Goal: Task Accomplishment & Management: Complete application form

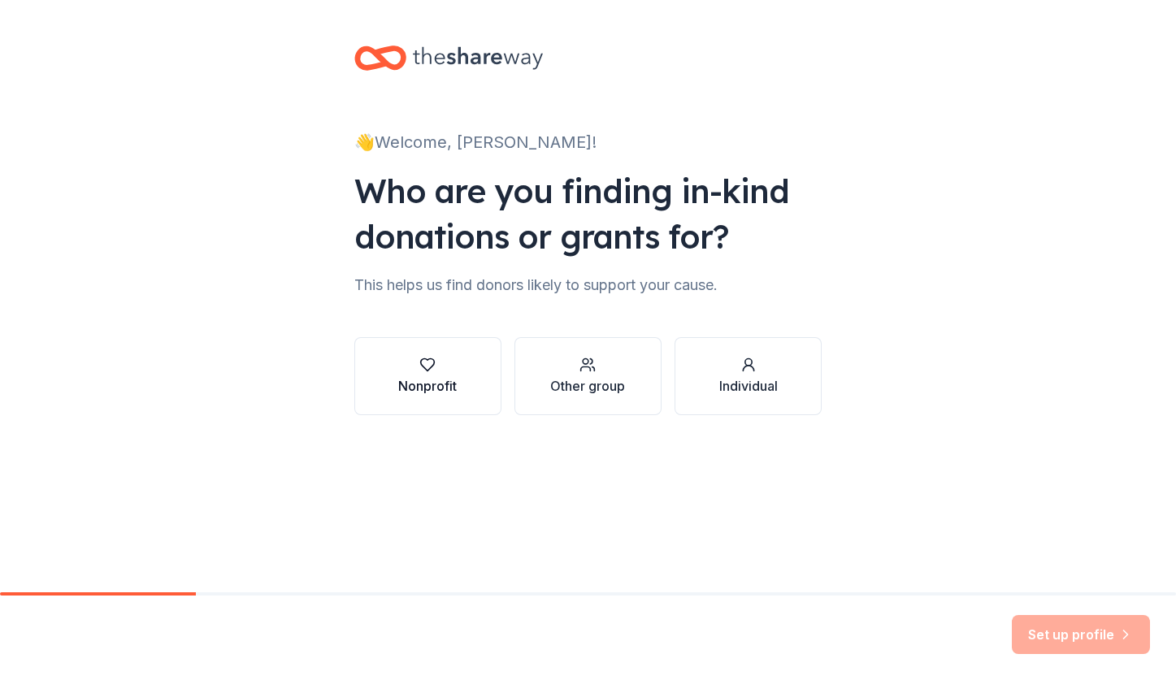
click at [418, 378] on div "Nonprofit" at bounding box center [427, 386] width 59 height 20
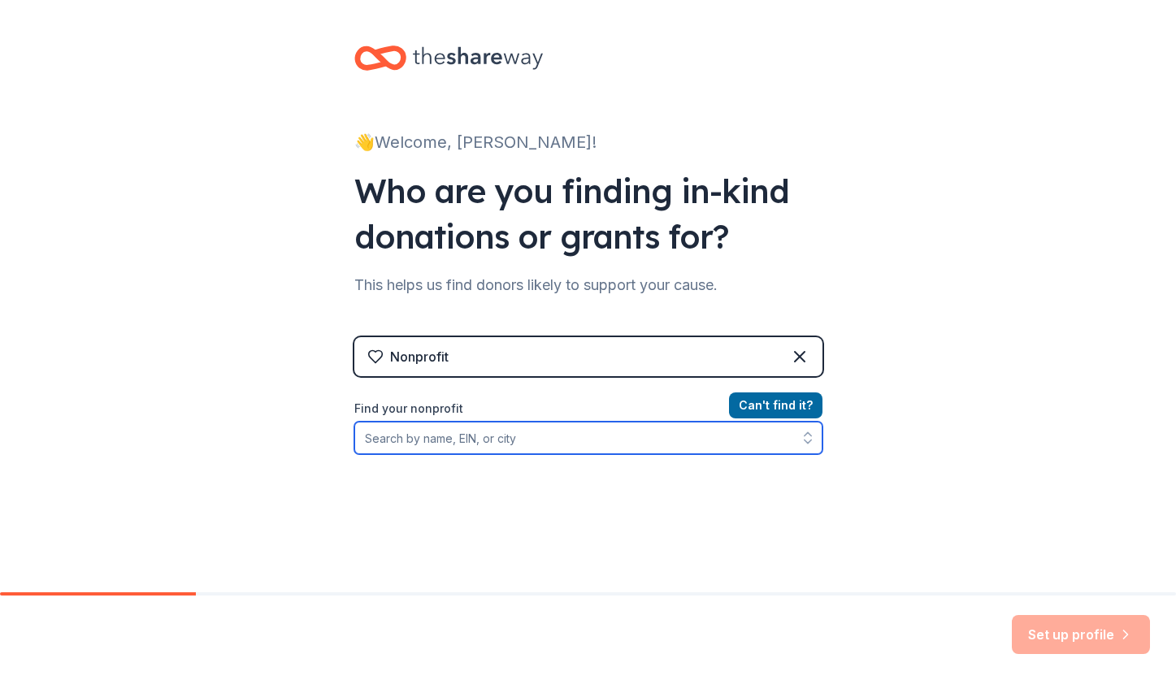
click at [518, 444] on input "Find your nonprofit" at bounding box center [588, 438] width 468 height 33
paste input "[US_EMPLOYER_IDENTIFICATION_NUMBER]"
type input "[US_EMPLOYER_IDENTIFICATION_NUMBER]"
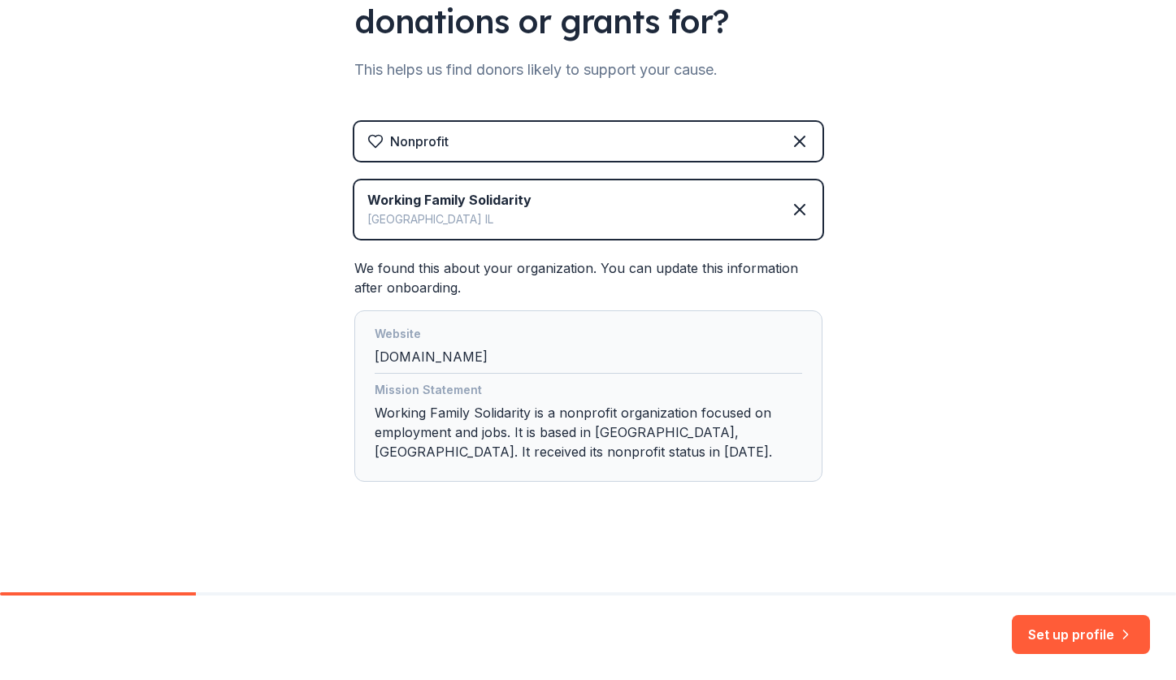
scroll to position [215, 0]
click at [1096, 645] on button "Set up profile" at bounding box center [1081, 634] width 138 height 39
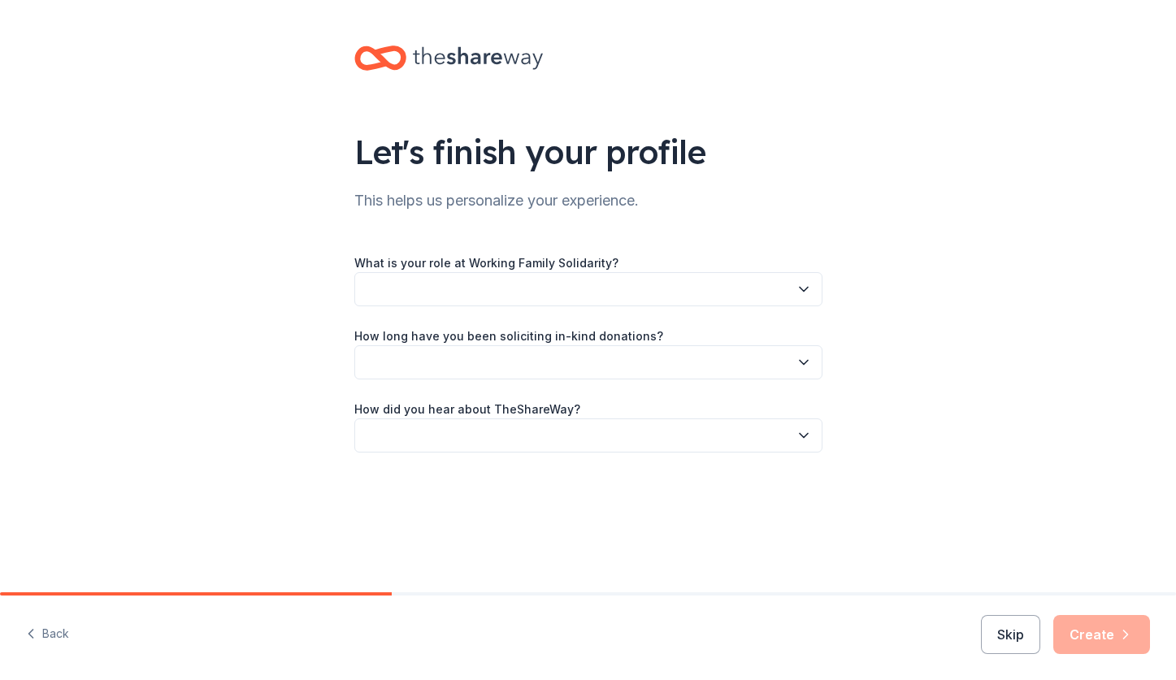
click at [649, 295] on button "button" at bounding box center [588, 289] width 468 height 34
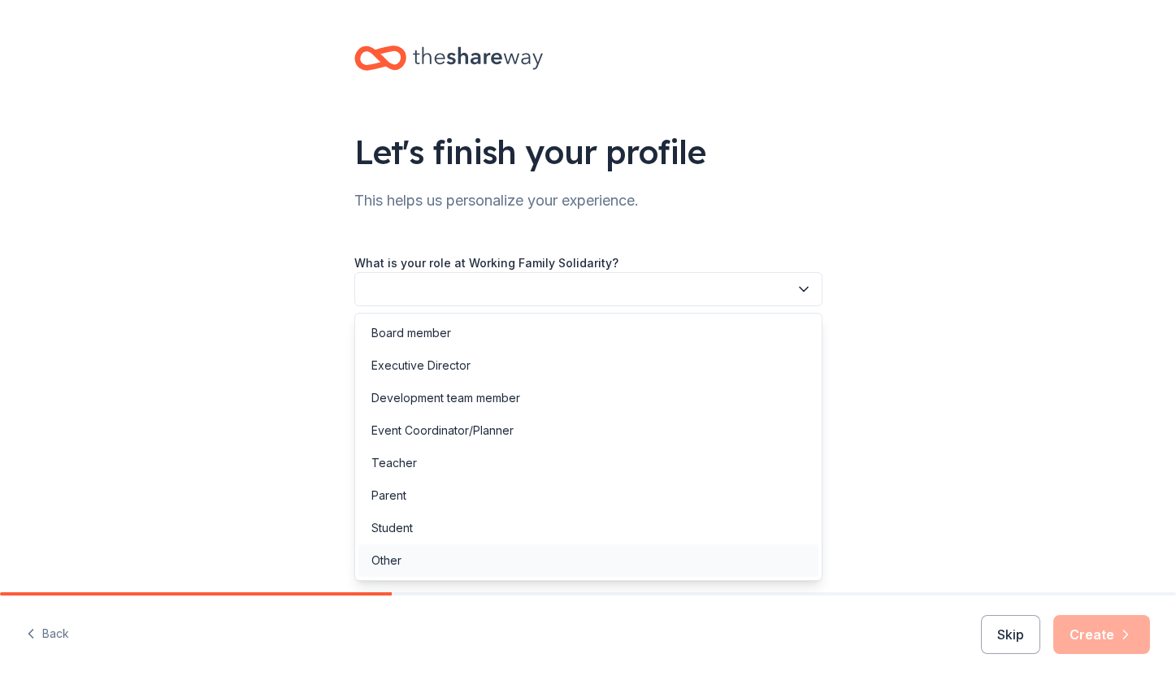
click at [569, 550] on div "Other" at bounding box center [588, 560] width 460 height 33
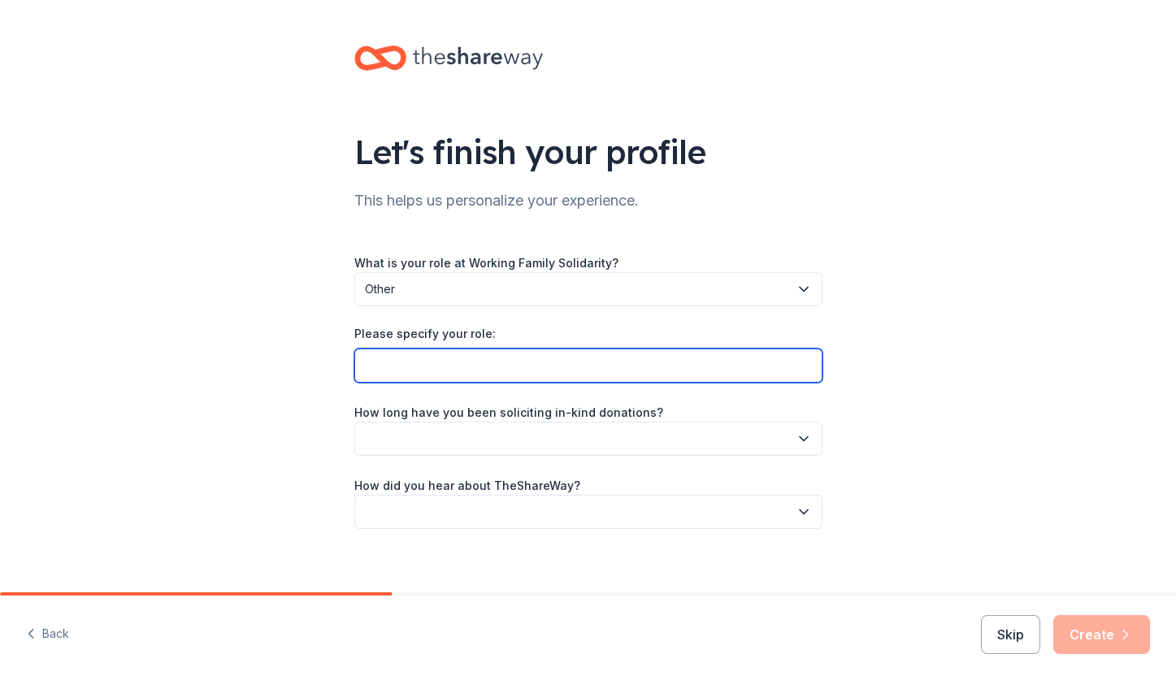
click at [563, 362] on input "Please specify your role:" at bounding box center [588, 366] width 468 height 34
type input "Volunteer Event Coordinator"
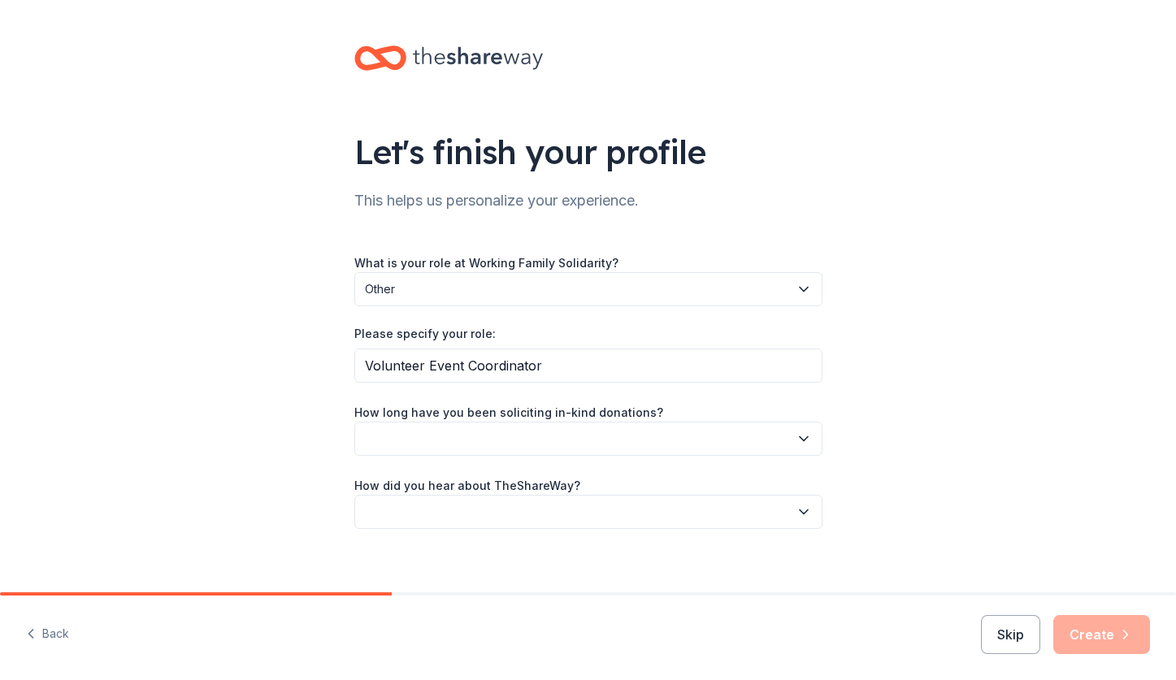
click at [544, 427] on button "button" at bounding box center [588, 439] width 468 height 34
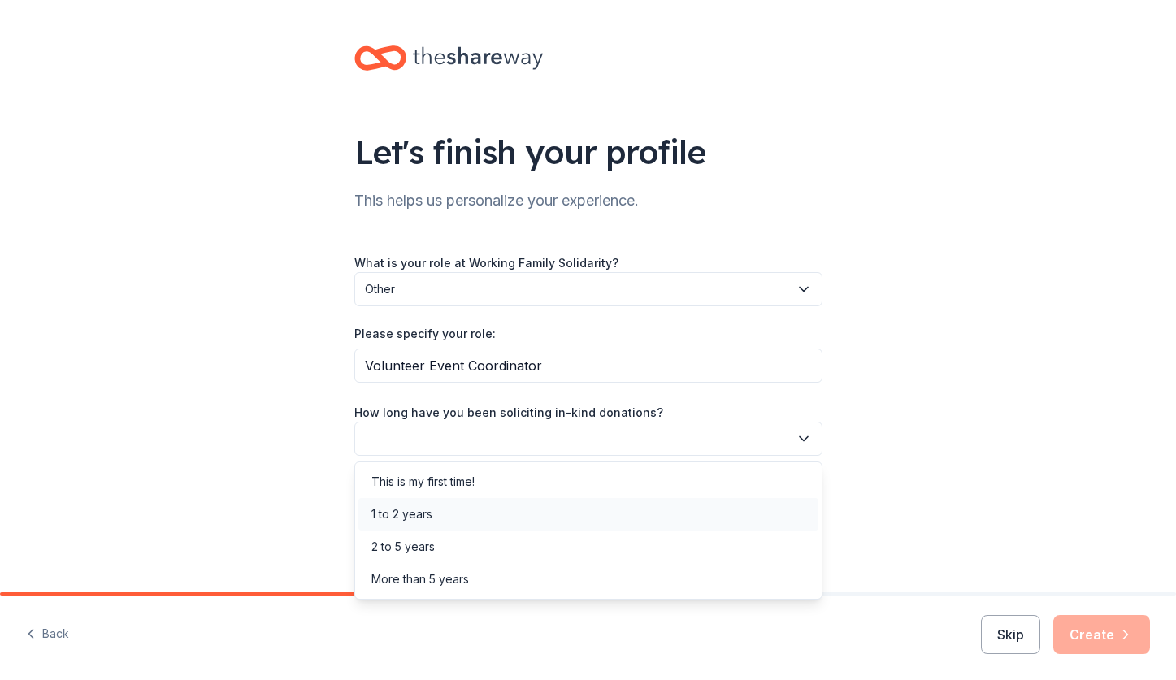
click at [529, 501] on div "1 to 2 years" at bounding box center [588, 514] width 460 height 33
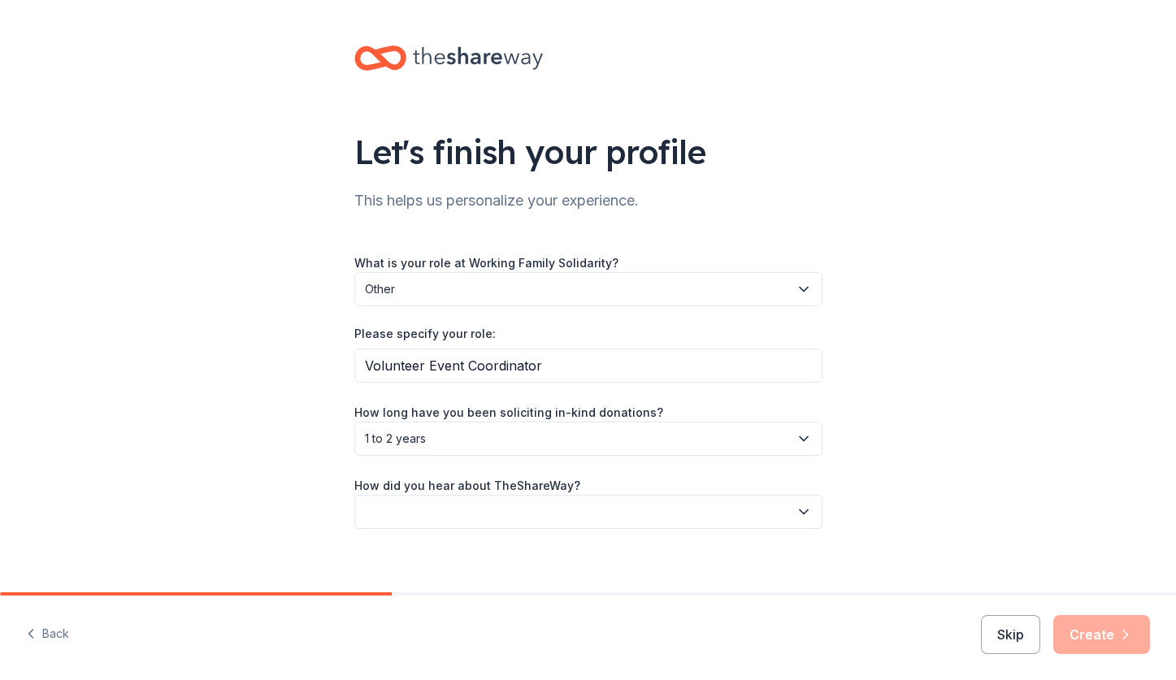
click at [529, 501] on button "button" at bounding box center [588, 512] width 468 height 34
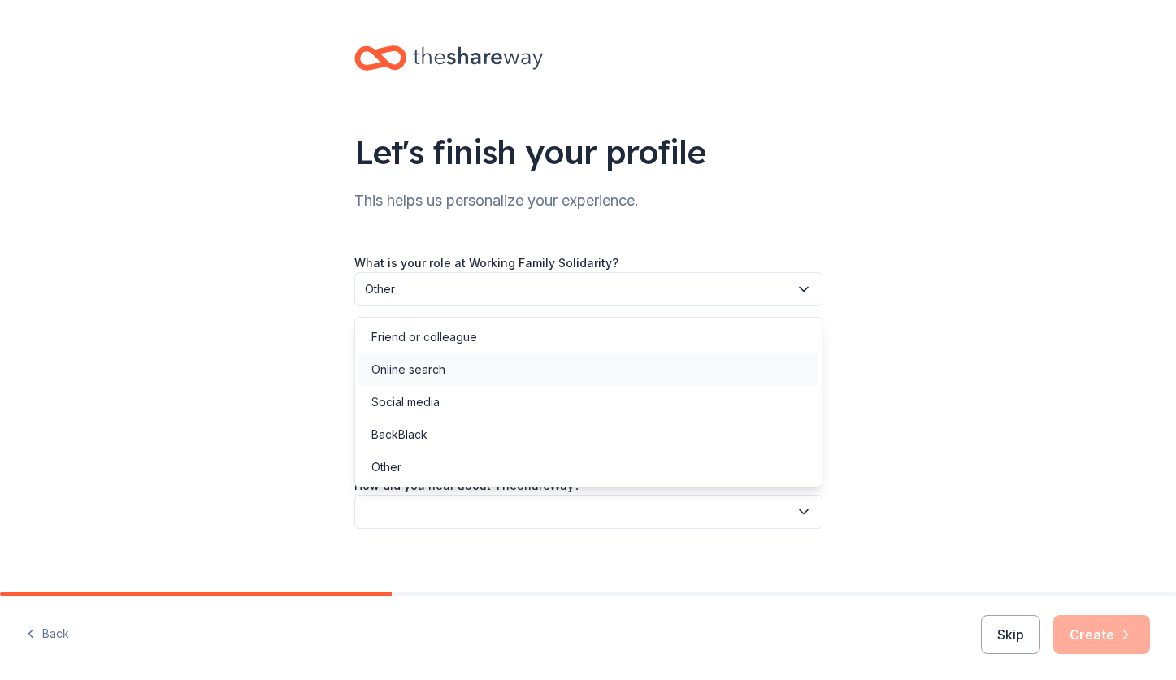
click at [562, 367] on div "Online search" at bounding box center [588, 370] width 460 height 33
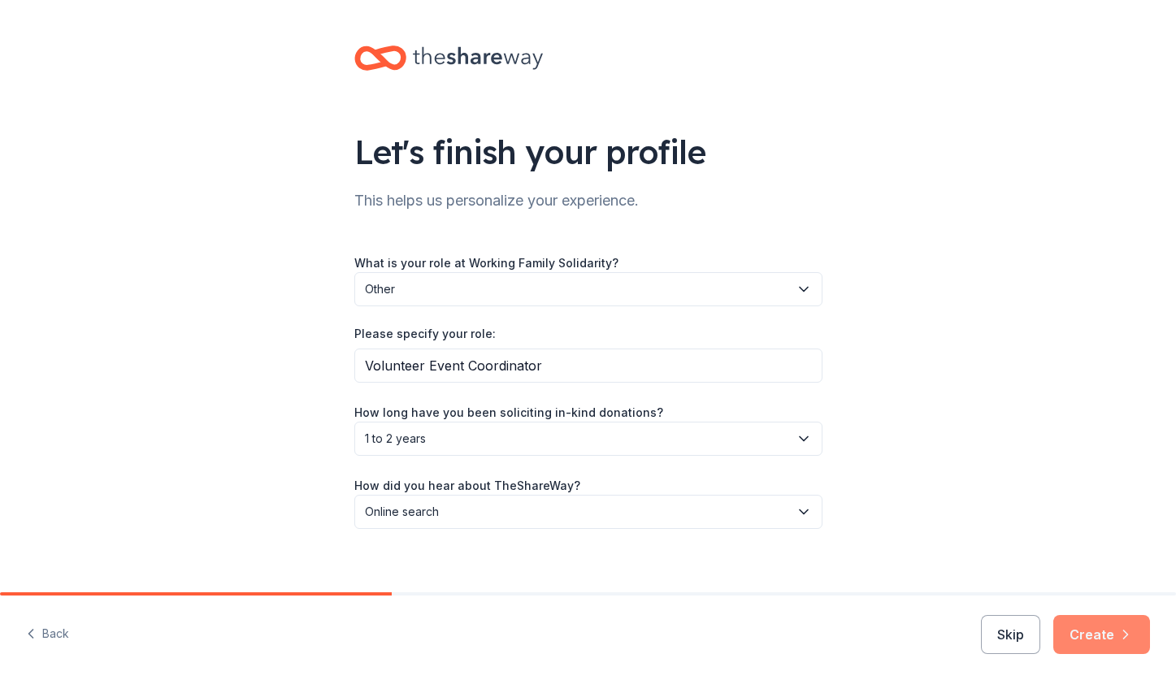
click at [1120, 639] on icon "button" at bounding box center [1125, 635] width 16 height 16
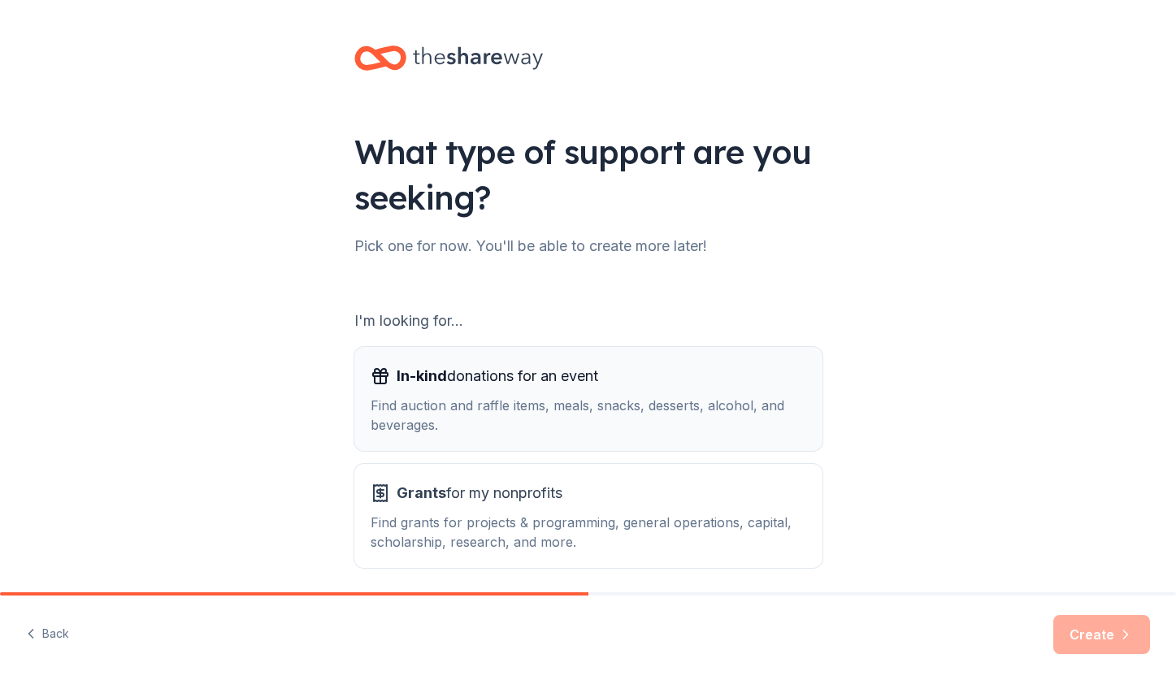
click at [654, 415] on div "Find auction and raffle items, meals, snacks, desserts, alcohol, and beverages." at bounding box center [589, 415] width 436 height 39
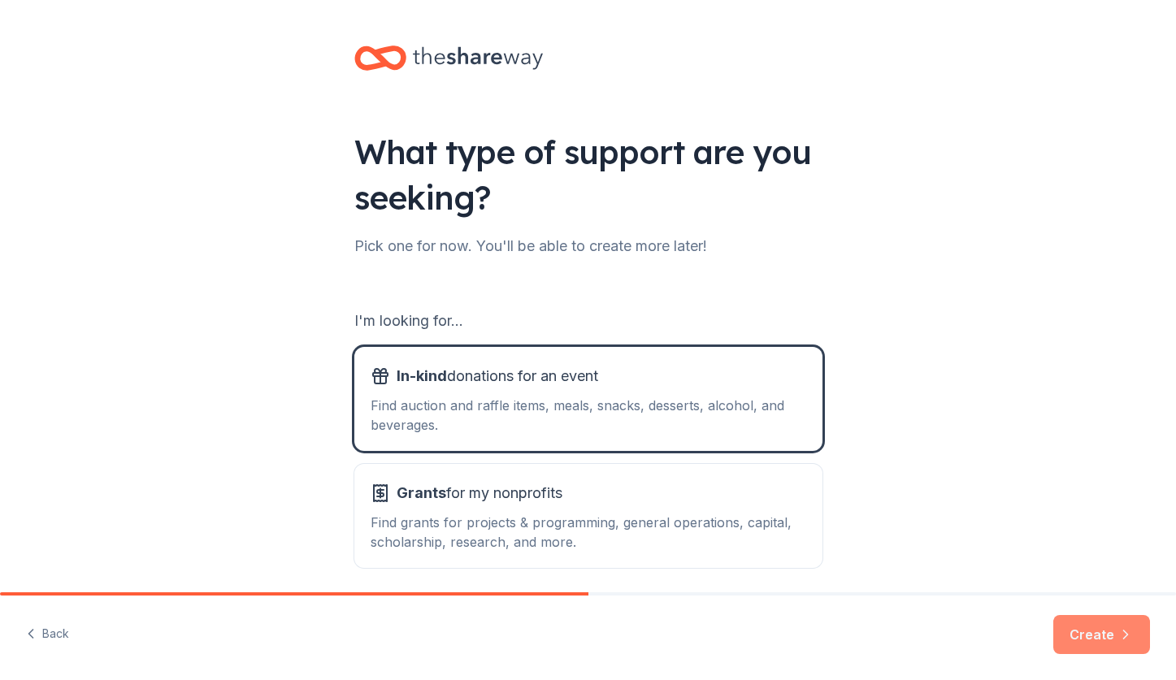
click at [1096, 639] on button "Create" at bounding box center [1101, 634] width 97 height 39
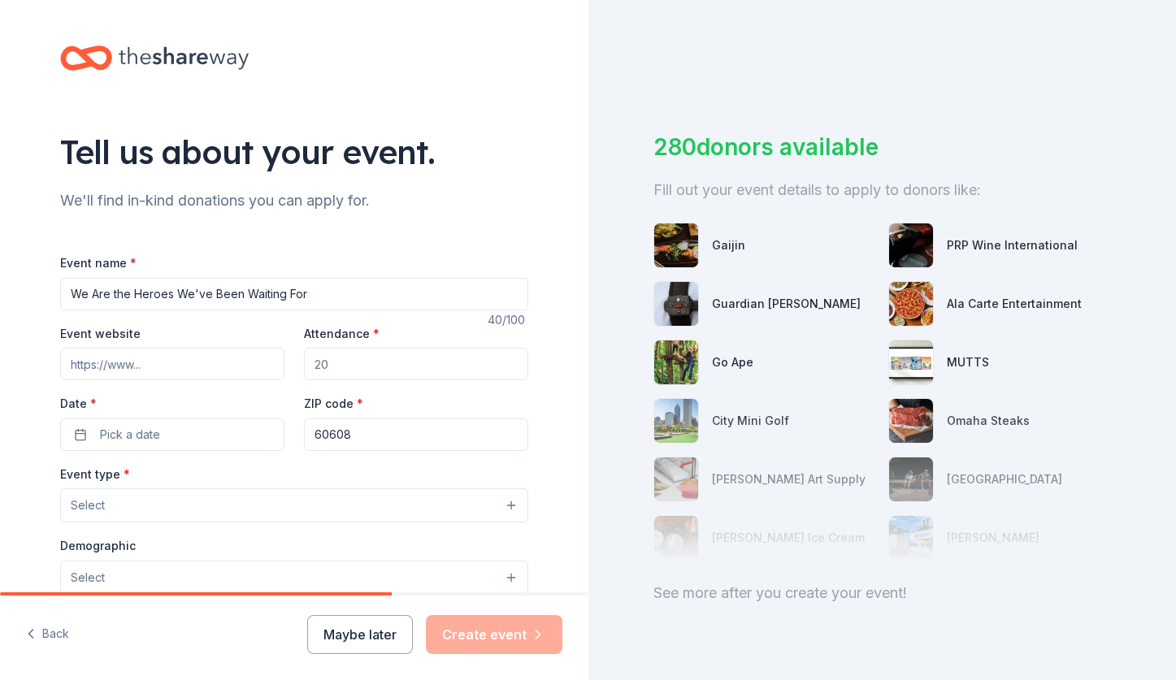
type input "We Are the Heroes We've Been Waiting For"
click at [228, 373] on input "Event website" at bounding box center [172, 364] width 224 height 33
type input "https://wearetheheroes.net"
click at [375, 371] on input "Attendance *" at bounding box center [416, 364] width 224 height 33
type input "200"
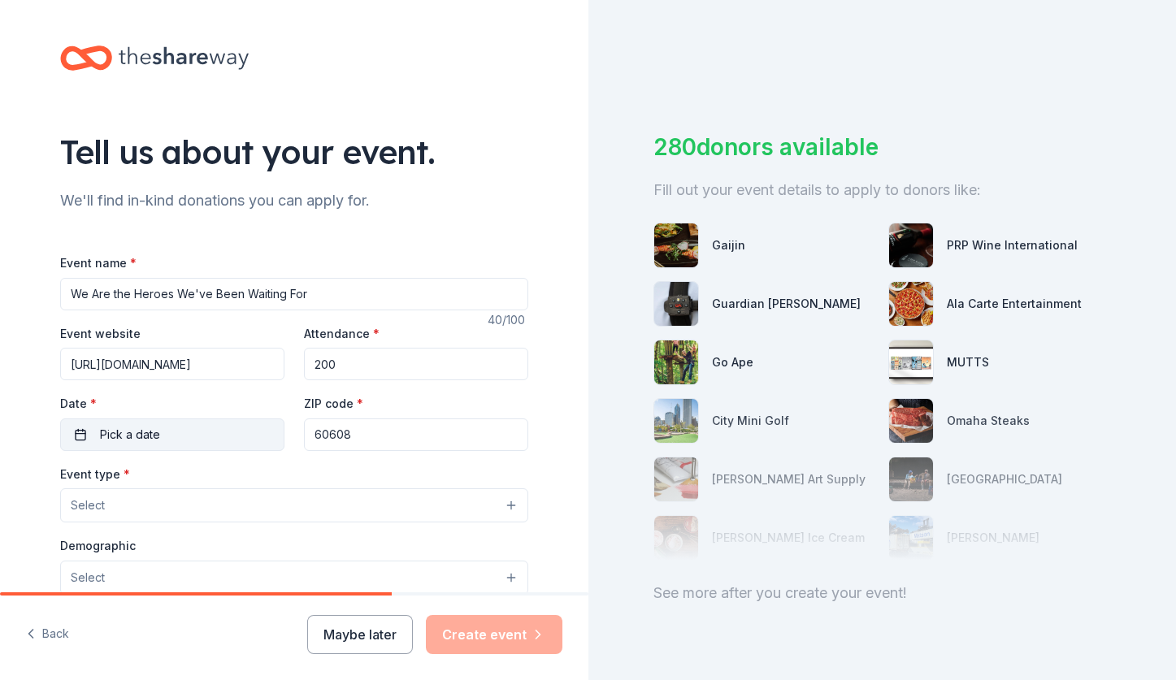
click at [181, 426] on button "Pick a date" at bounding box center [172, 435] width 224 height 33
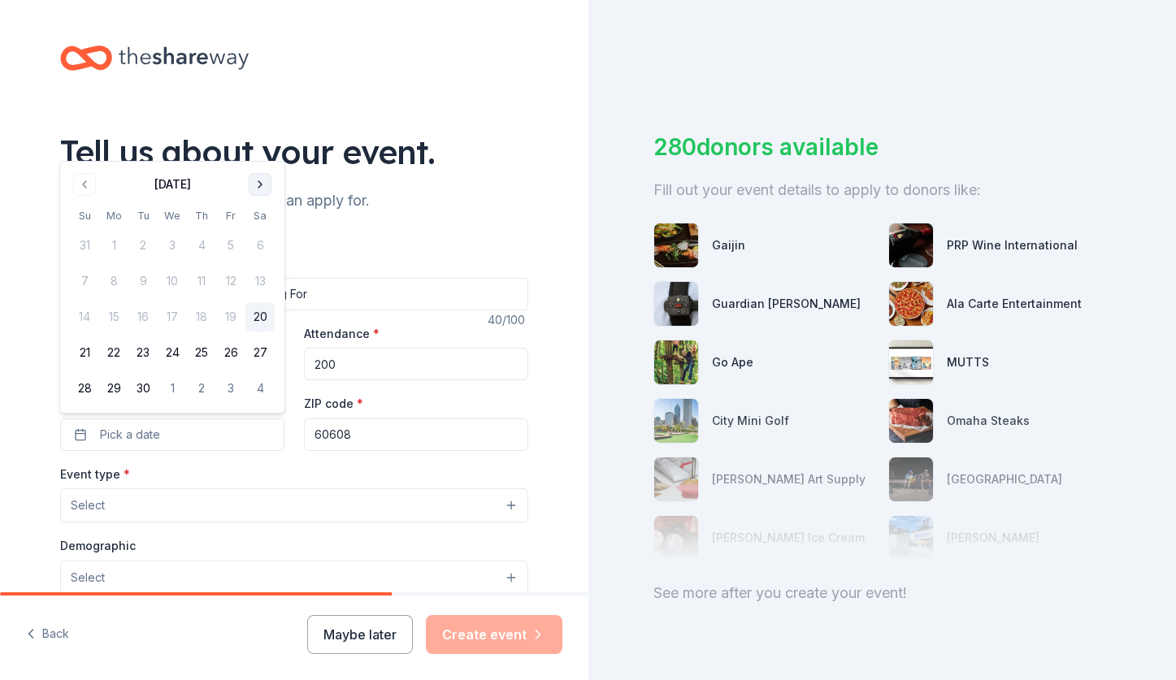
click at [262, 189] on button "Go to next month" at bounding box center [260, 184] width 23 height 23
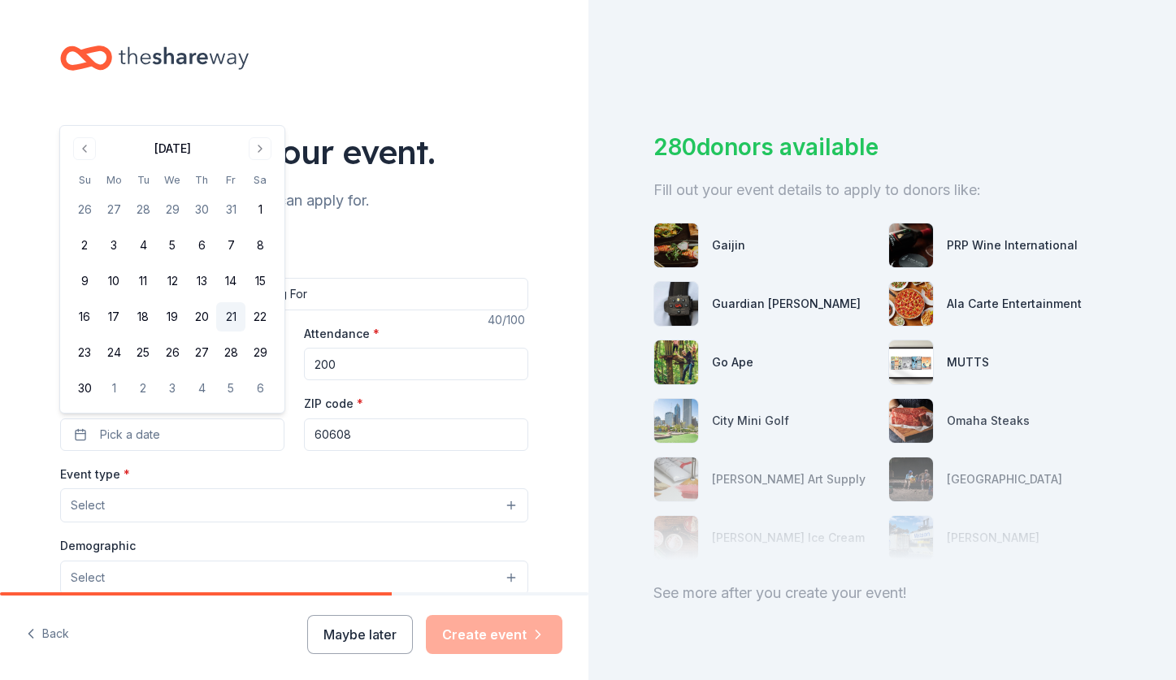
click at [231, 319] on button "21" at bounding box center [230, 316] width 29 height 29
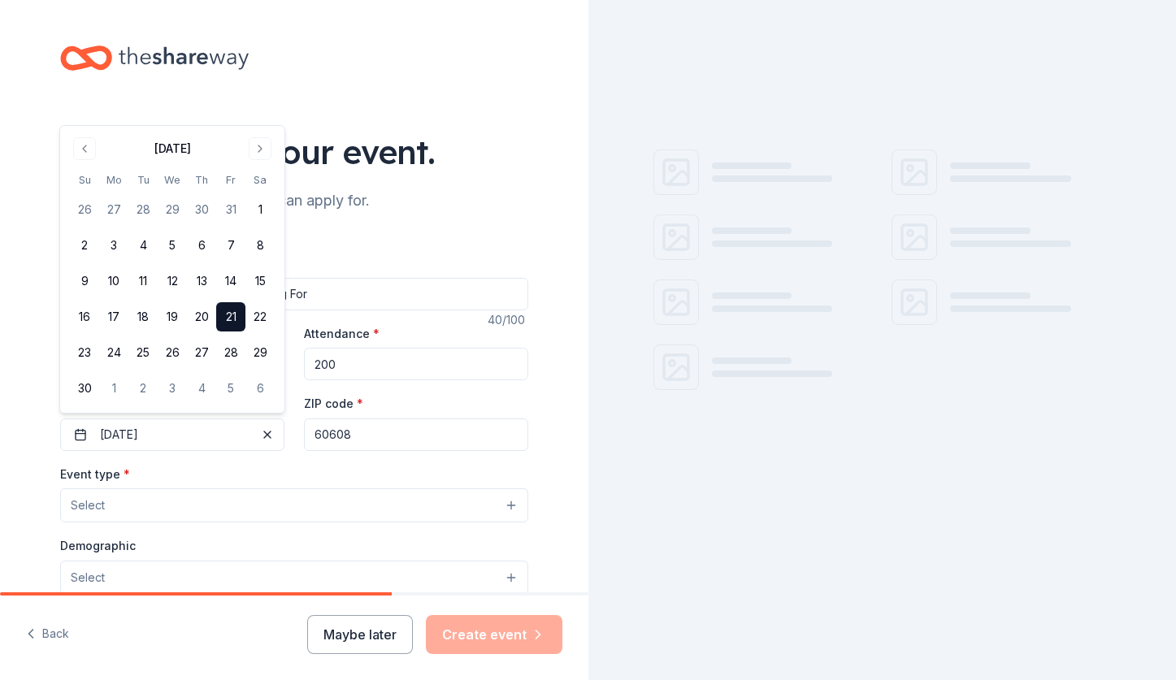
click at [333, 490] on button "Select" at bounding box center [294, 505] width 468 height 34
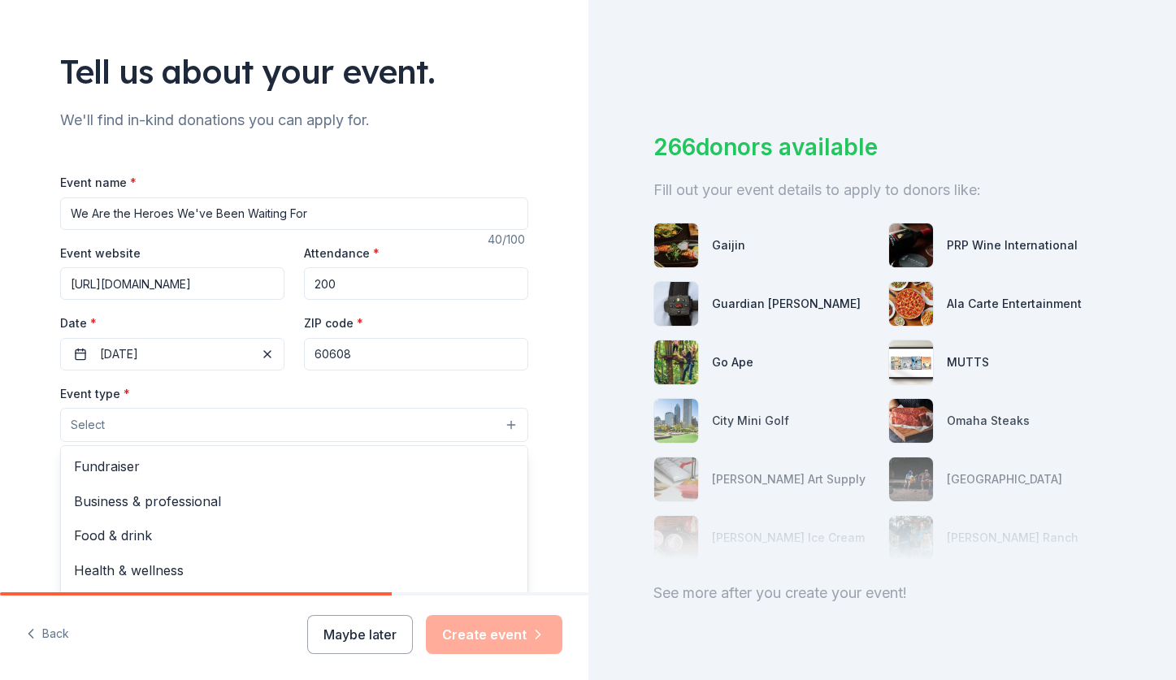
scroll to position [90, 0]
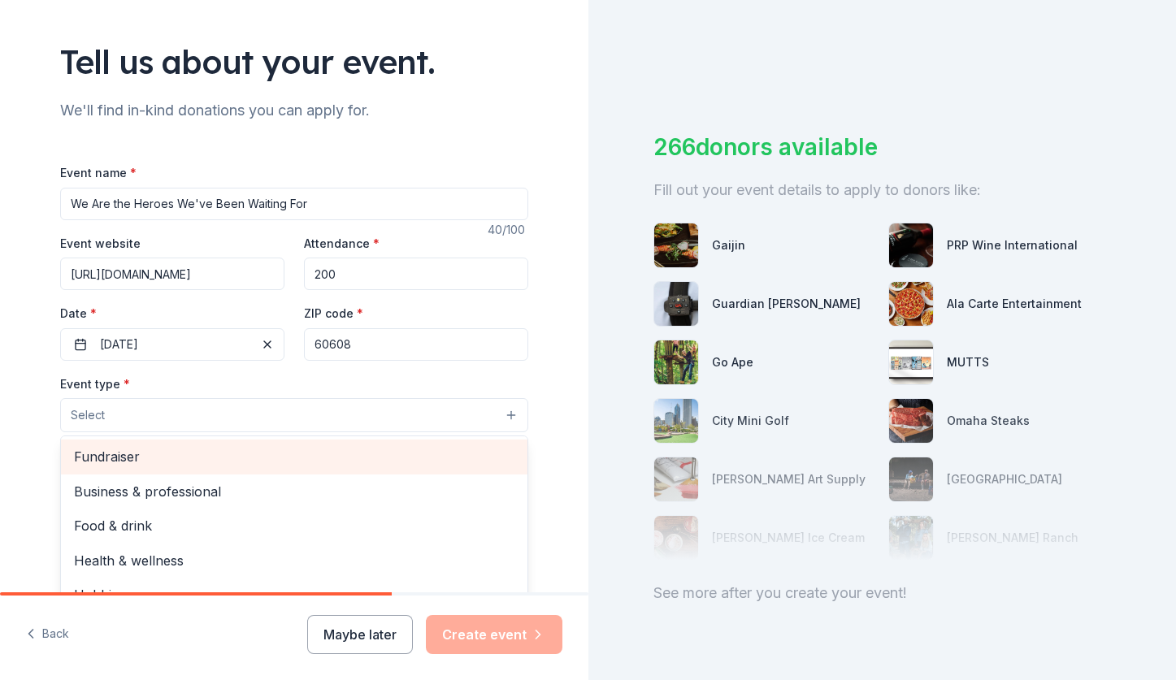
click at [214, 454] on span "Fundraiser" at bounding box center [294, 456] width 440 height 21
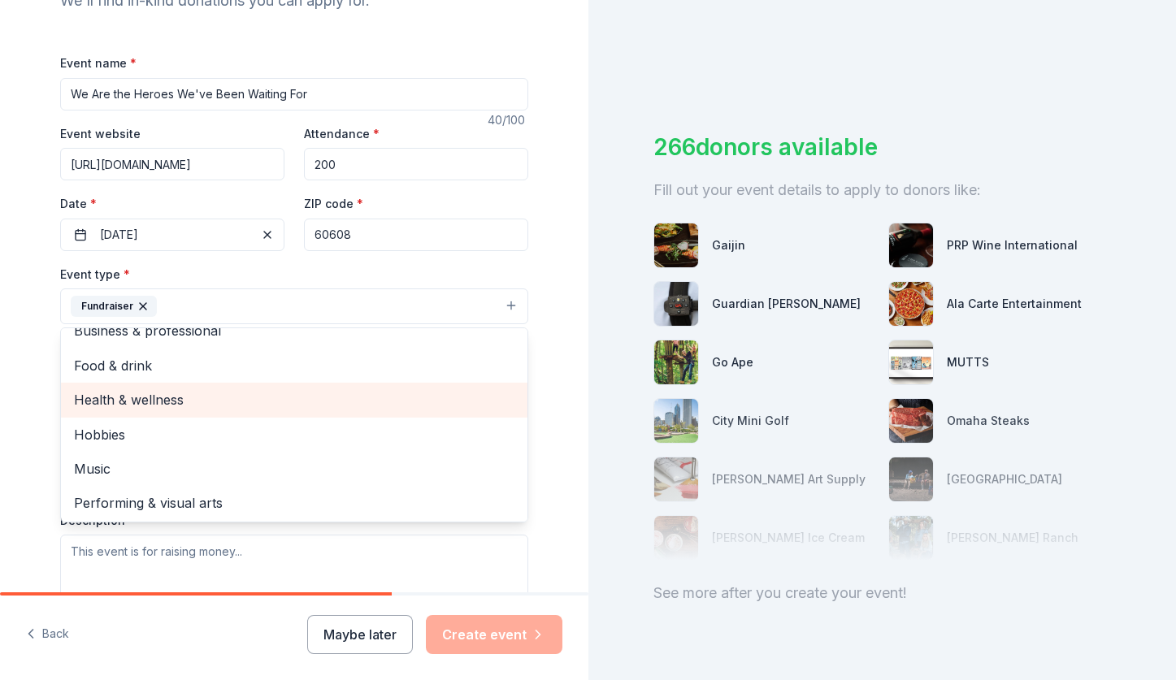
scroll to position [229, 0]
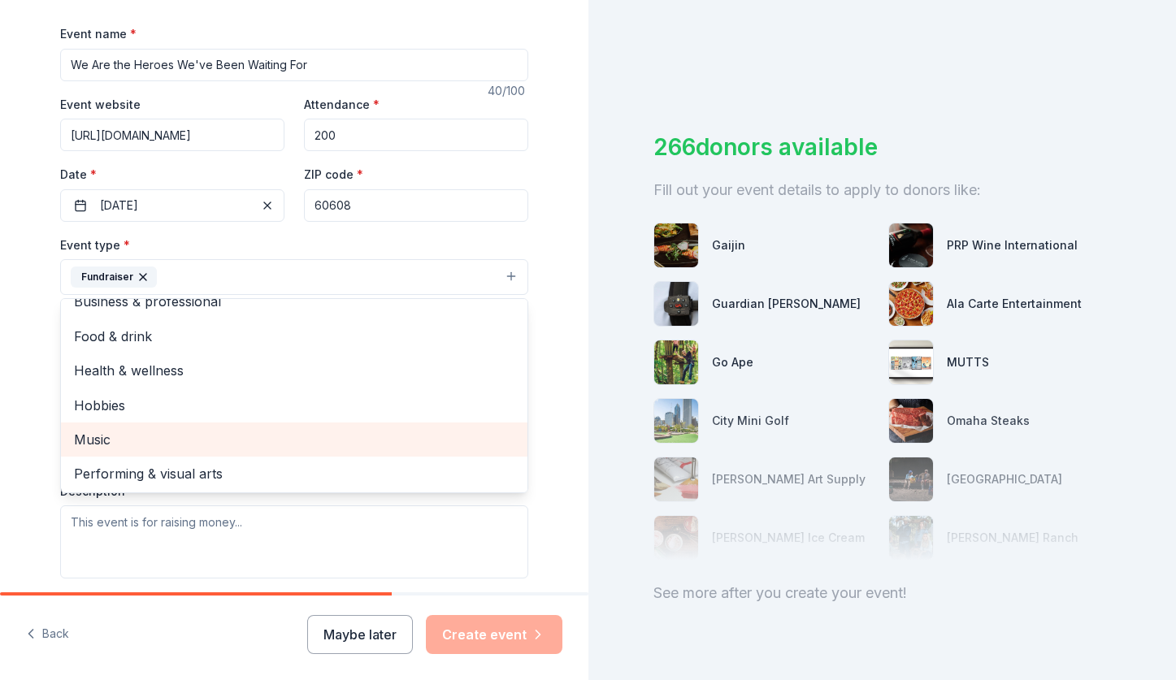
click at [249, 450] on div "Music" at bounding box center [294, 440] width 466 height 34
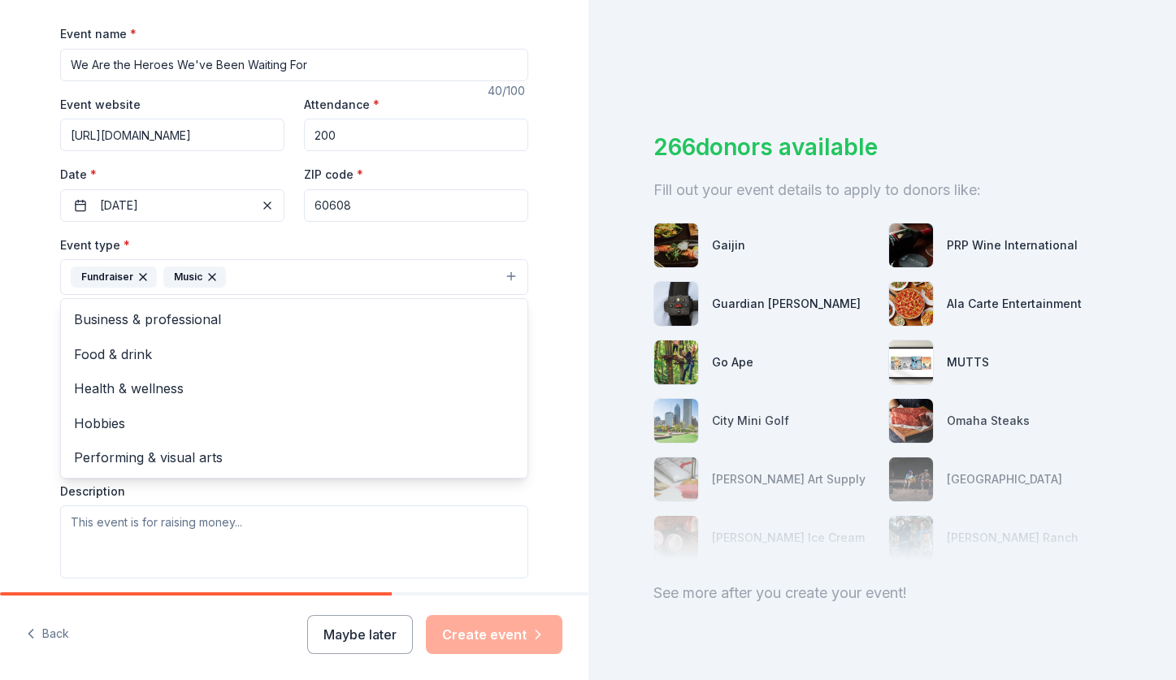
click at [29, 387] on div "Tell us about your event. We'll find in-kind donations you can apply for. Event…" at bounding box center [294, 312] width 588 height 1083
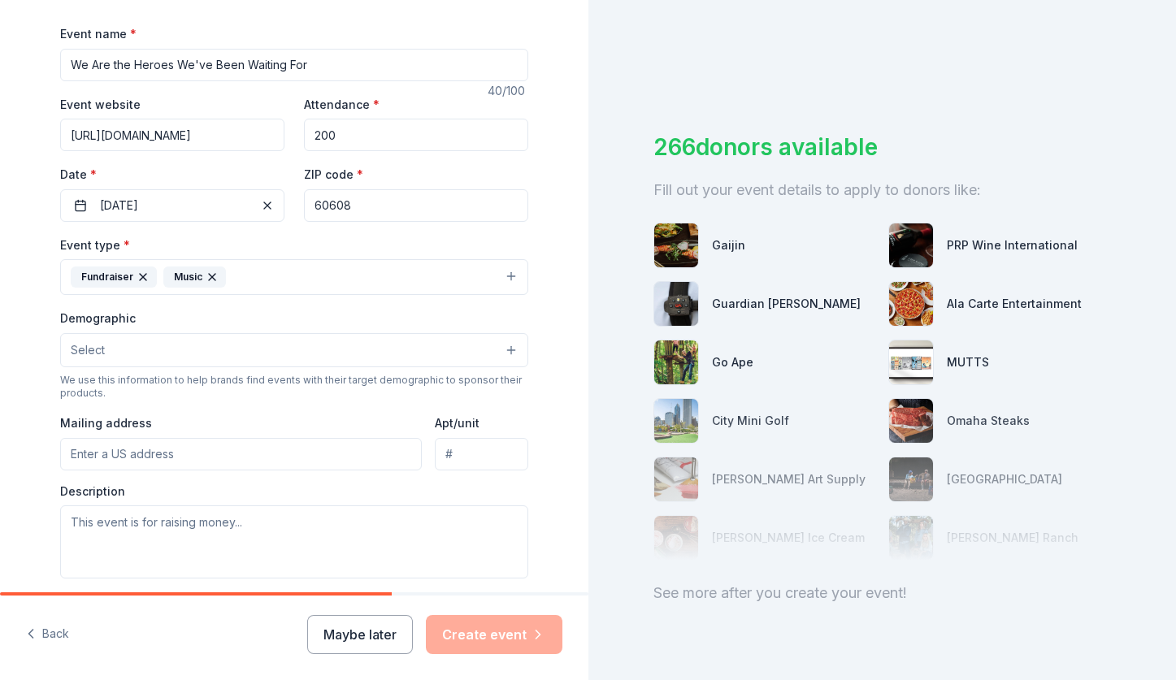
click at [145, 353] on button "Select" at bounding box center [294, 350] width 468 height 34
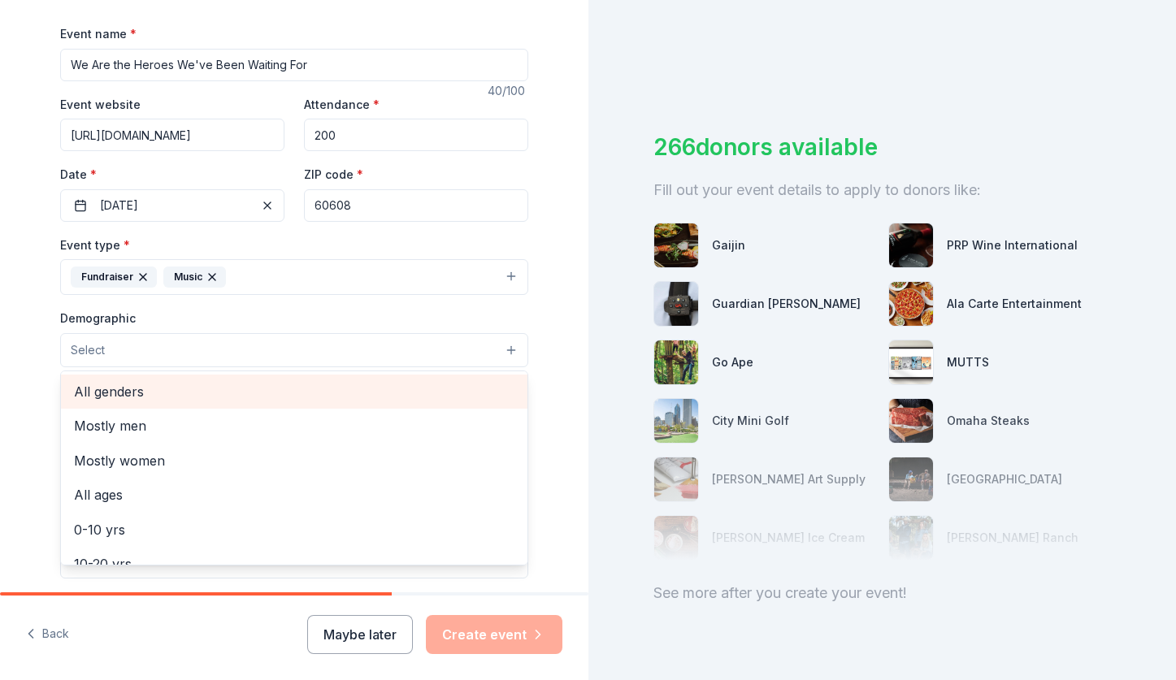
click at [155, 388] on span "All genders" at bounding box center [294, 391] width 440 height 21
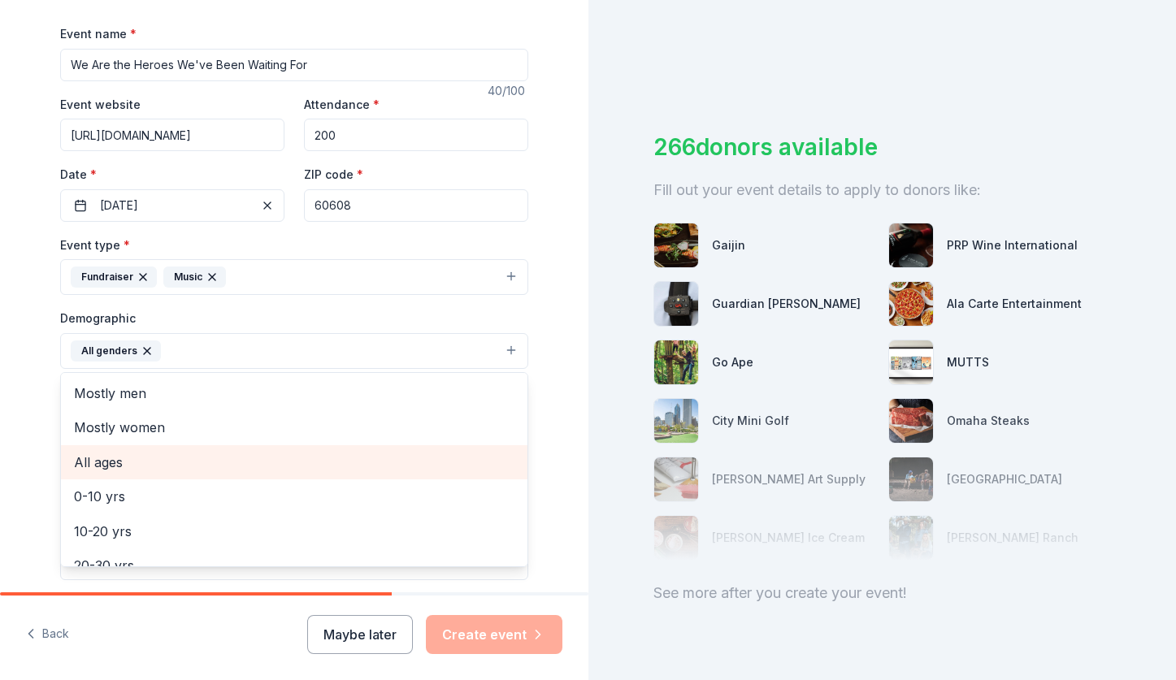
click at [165, 474] on div "All ages" at bounding box center [294, 462] width 466 height 34
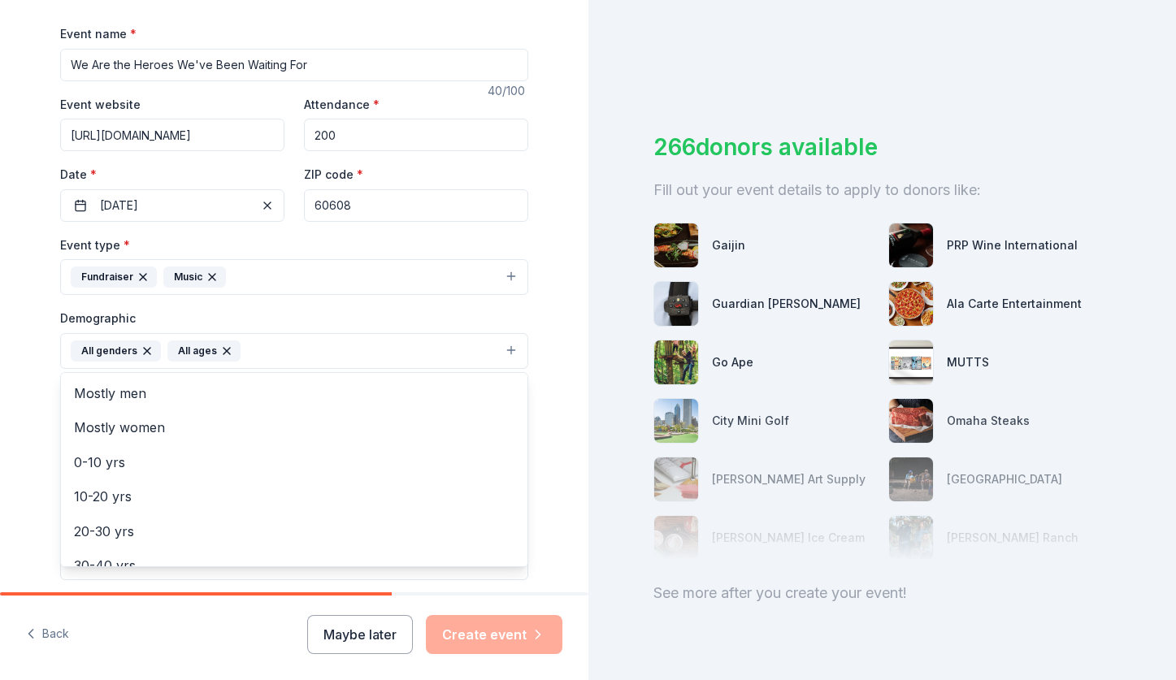
click at [37, 406] on div "Tell us about your event. We'll find in-kind donations you can apply for. Event…" at bounding box center [294, 313] width 520 height 1085
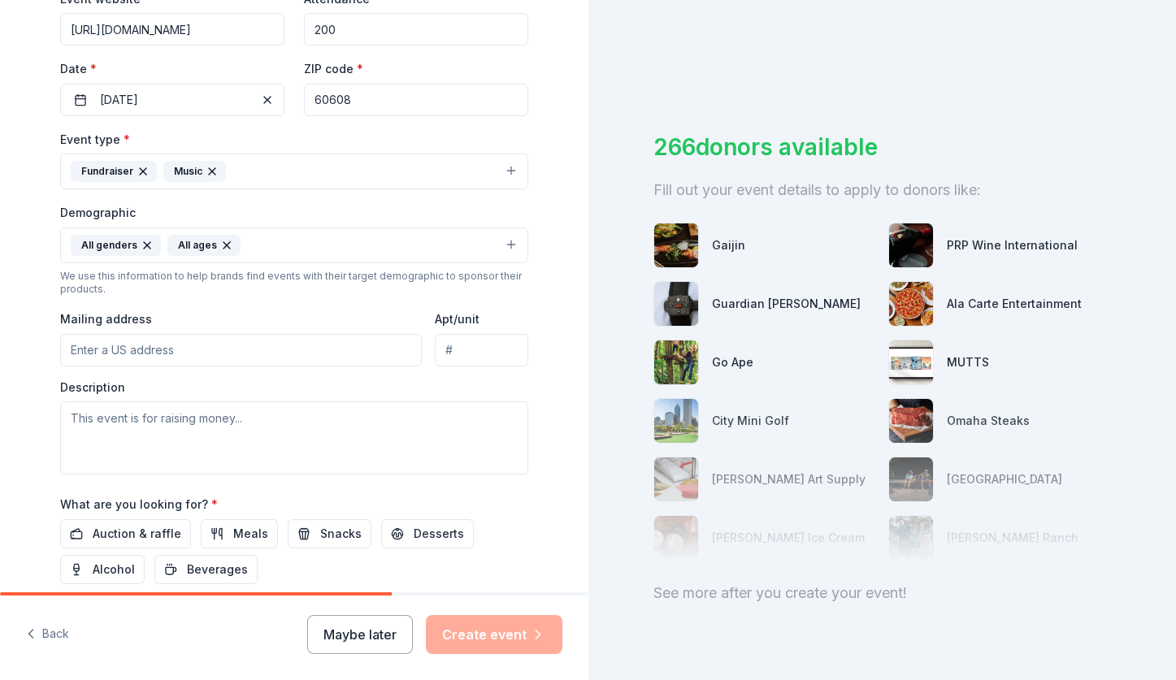
scroll to position [388, 0]
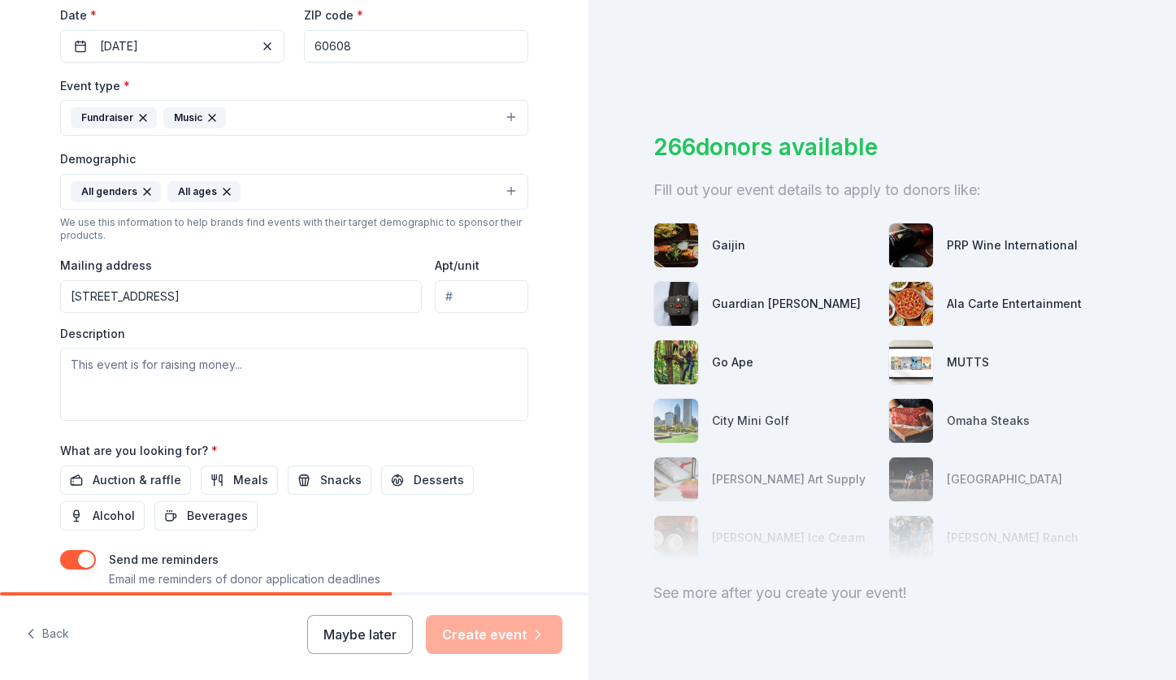
type input "1857 West 19th Street, Chicago, IL, 60608"
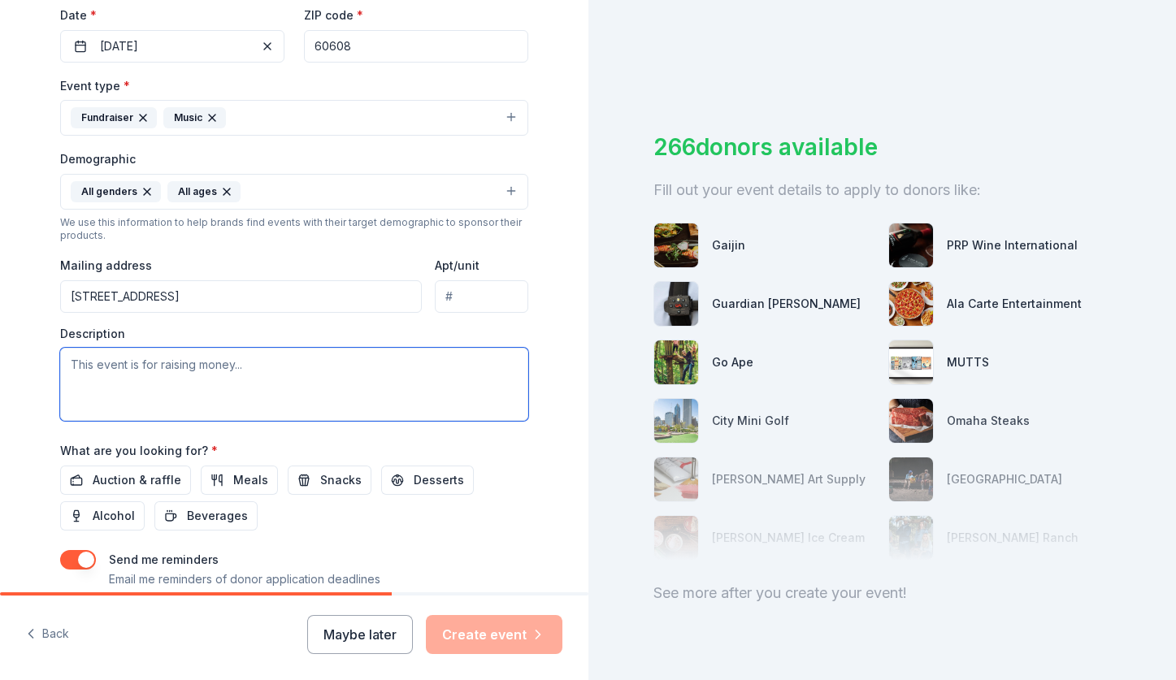
click at [269, 380] on textarea at bounding box center [294, 384] width 468 height 73
paste textarea "Join with your community and take a stand for our country and our civil rights …"
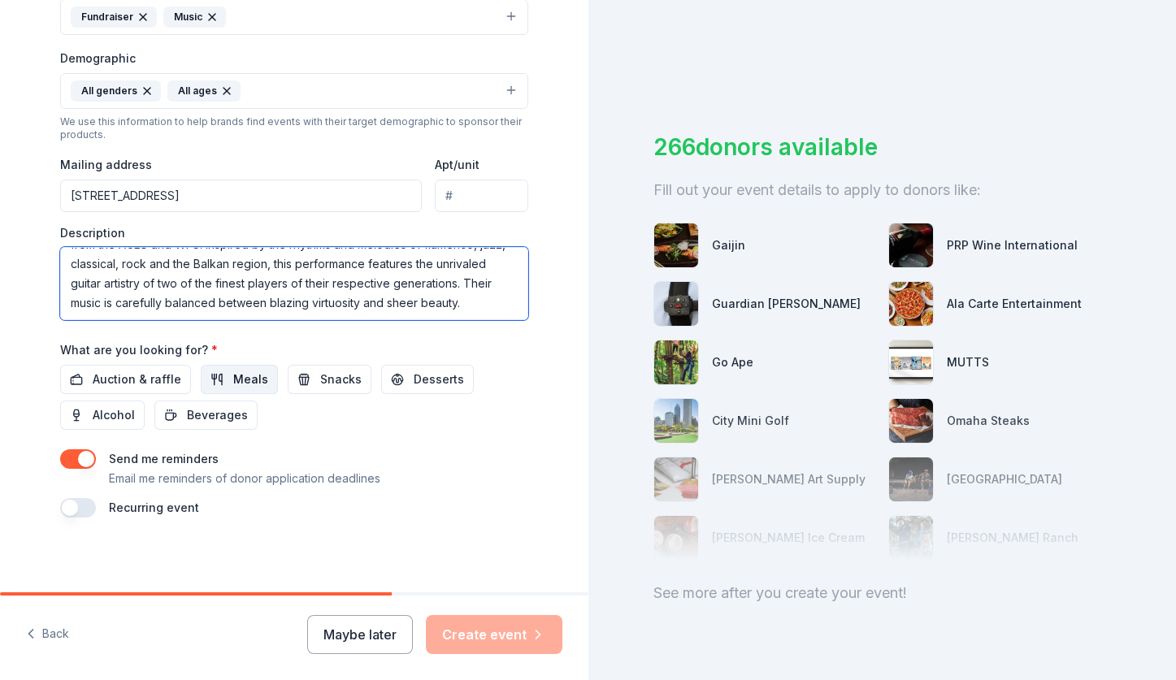
scroll to position [488, 0]
type textarea "Join with your community and take a stand for our country and our civil rights …"
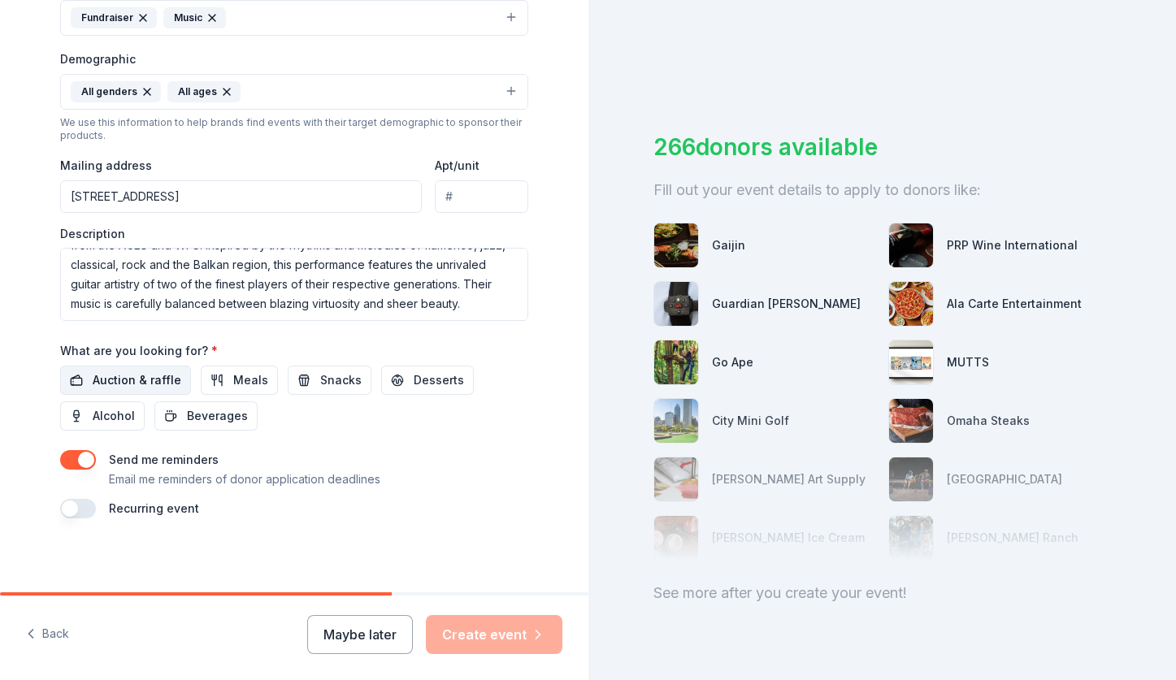
click at [171, 372] on span "Auction & raffle" at bounding box center [137, 381] width 89 height 20
click at [473, 630] on button "Create event" at bounding box center [494, 634] width 137 height 39
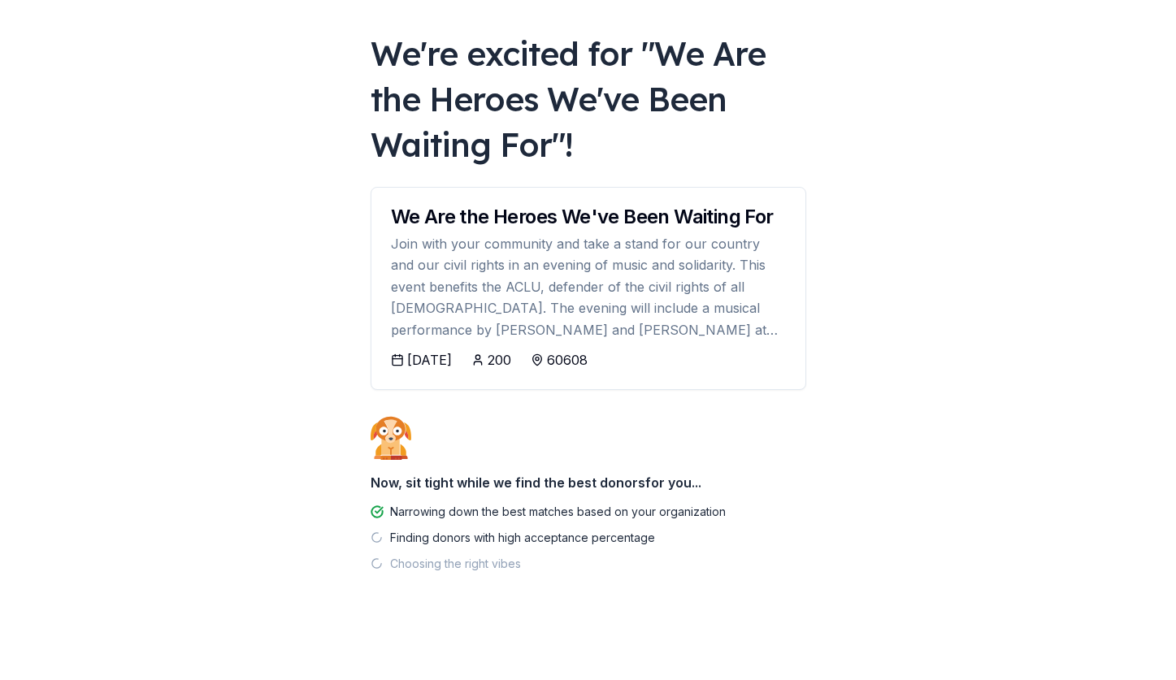
scroll to position [72, 0]
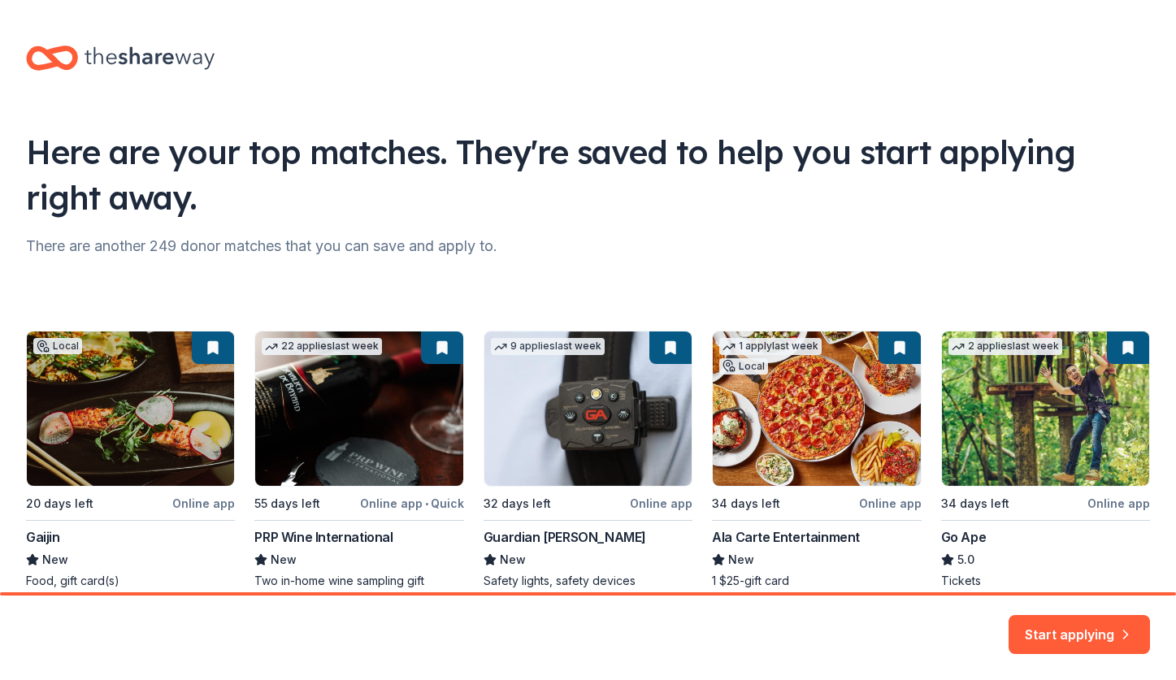
click at [176, 60] on icon at bounding box center [150, 57] width 130 height 33
click at [41, 59] on icon at bounding box center [52, 58] width 52 height 38
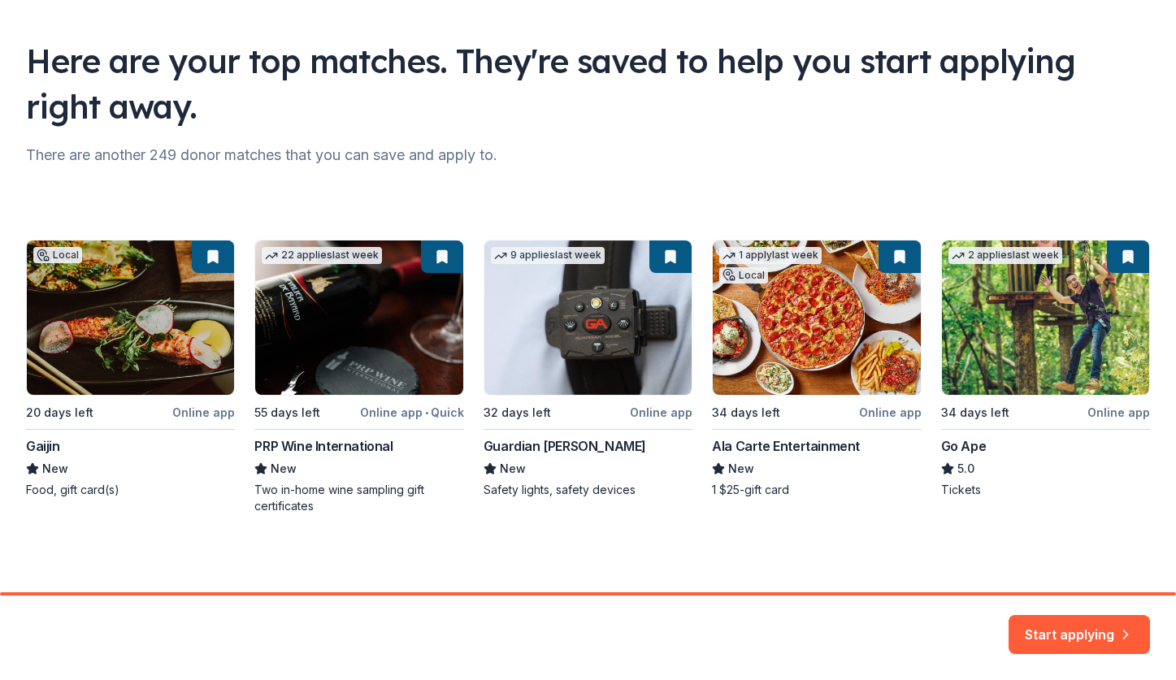
scroll to position [91, 0]
click at [1046, 631] on button "Start applying" at bounding box center [1079, 624] width 141 height 39
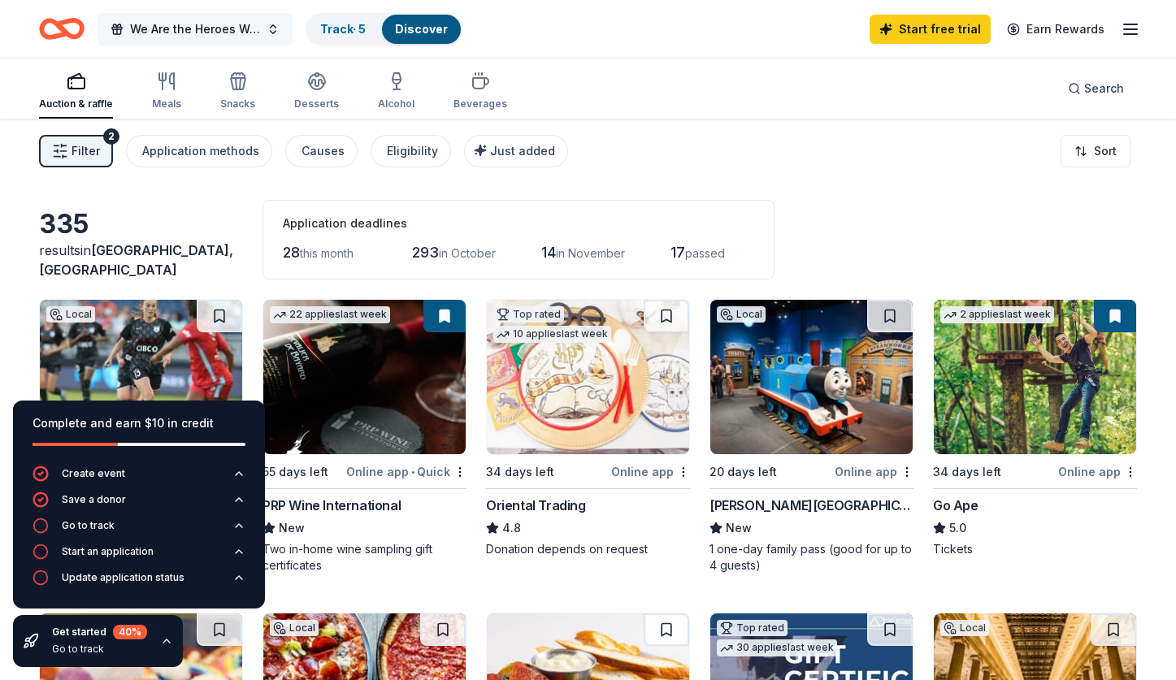
click at [271, 30] on button "We Are the Heroes We've Been Waiting For" at bounding box center [195, 29] width 195 height 33
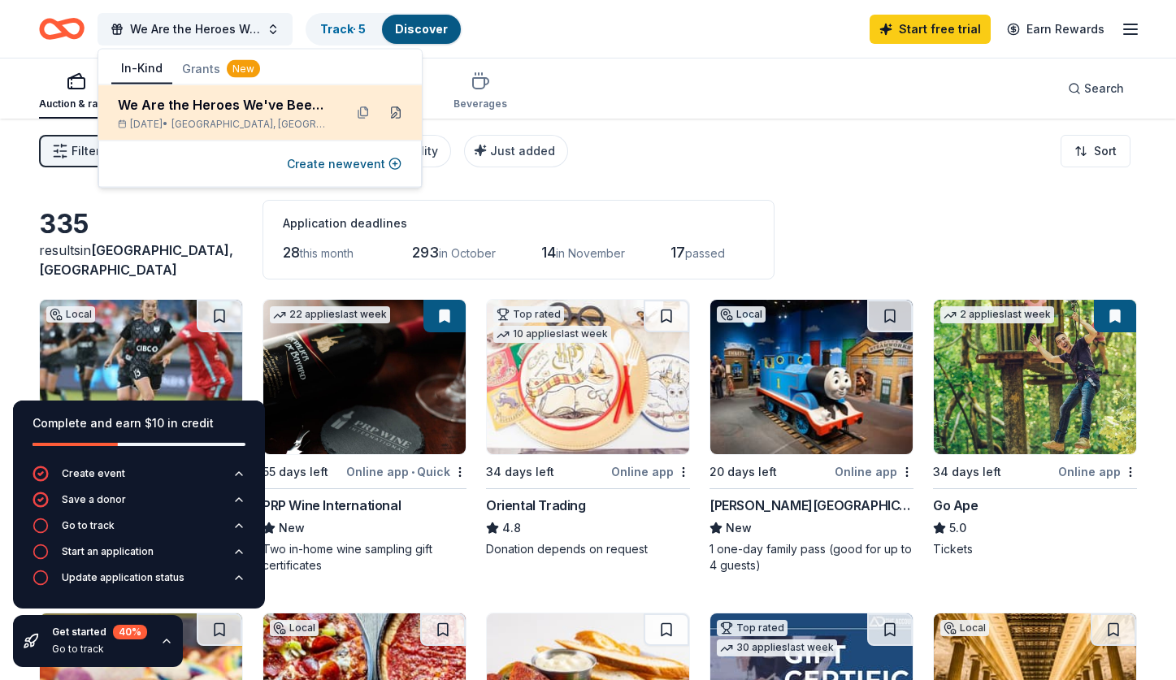
click at [397, 110] on button at bounding box center [396, 113] width 26 height 26
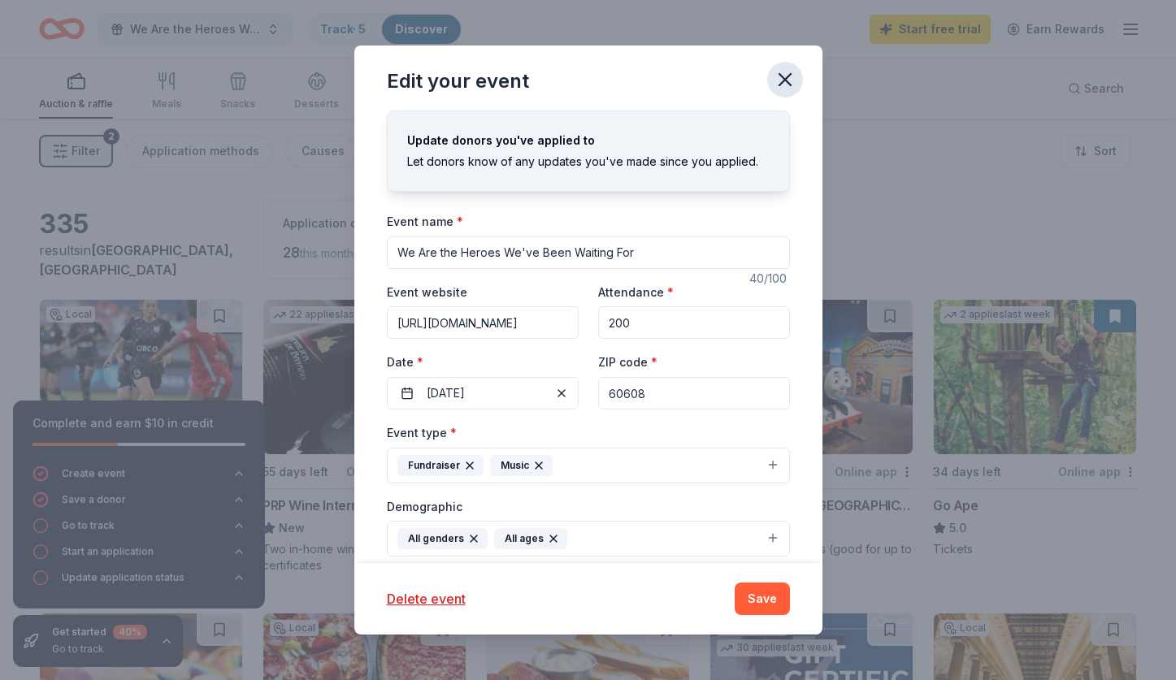
click at [784, 68] on button "button" at bounding box center [785, 80] width 36 height 36
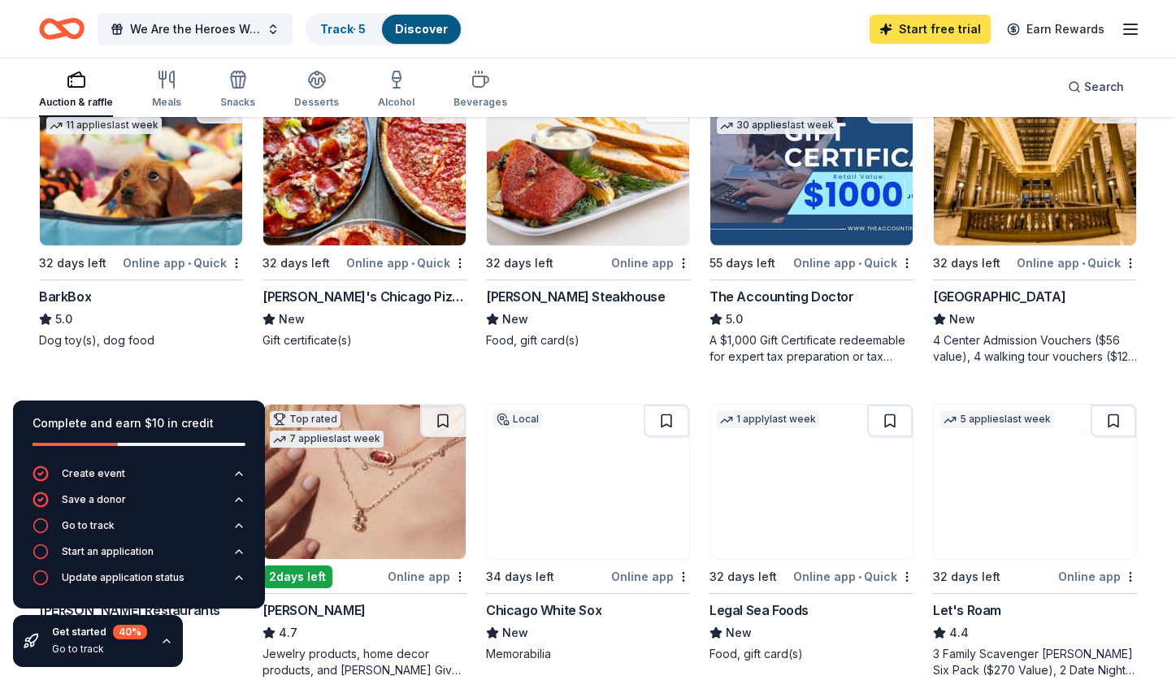
scroll to position [531, 0]
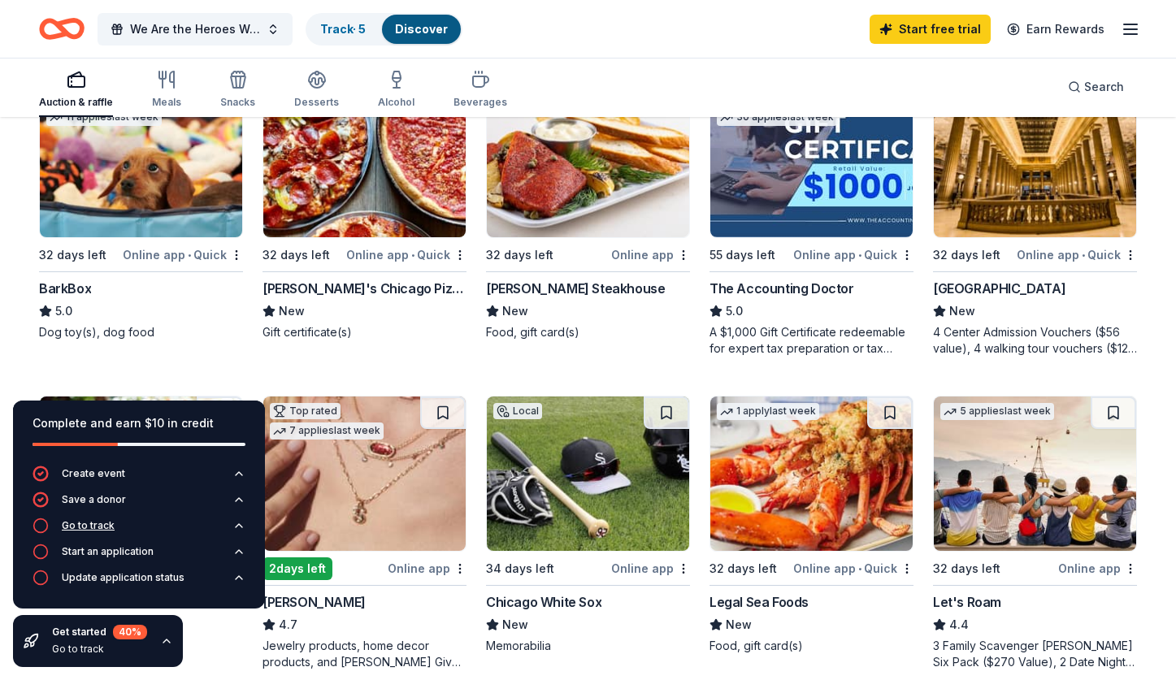
click at [90, 531] on div "Go to track" at bounding box center [88, 525] width 53 height 13
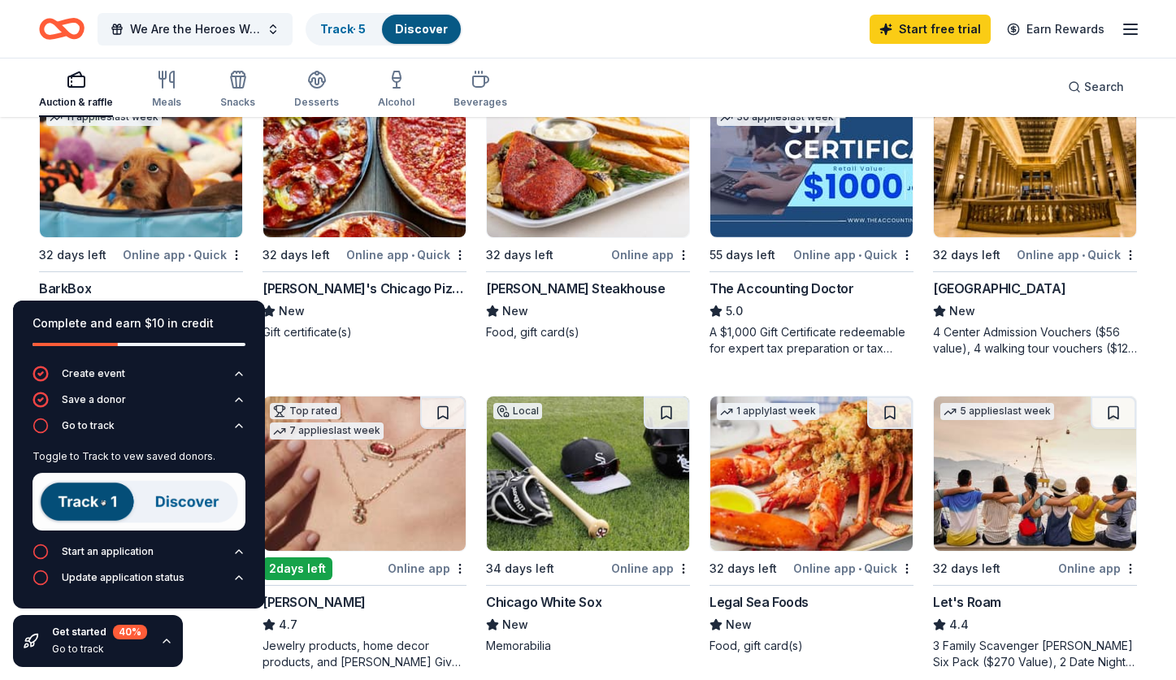
click at [93, 505] on img at bounding box center [139, 502] width 213 height 58
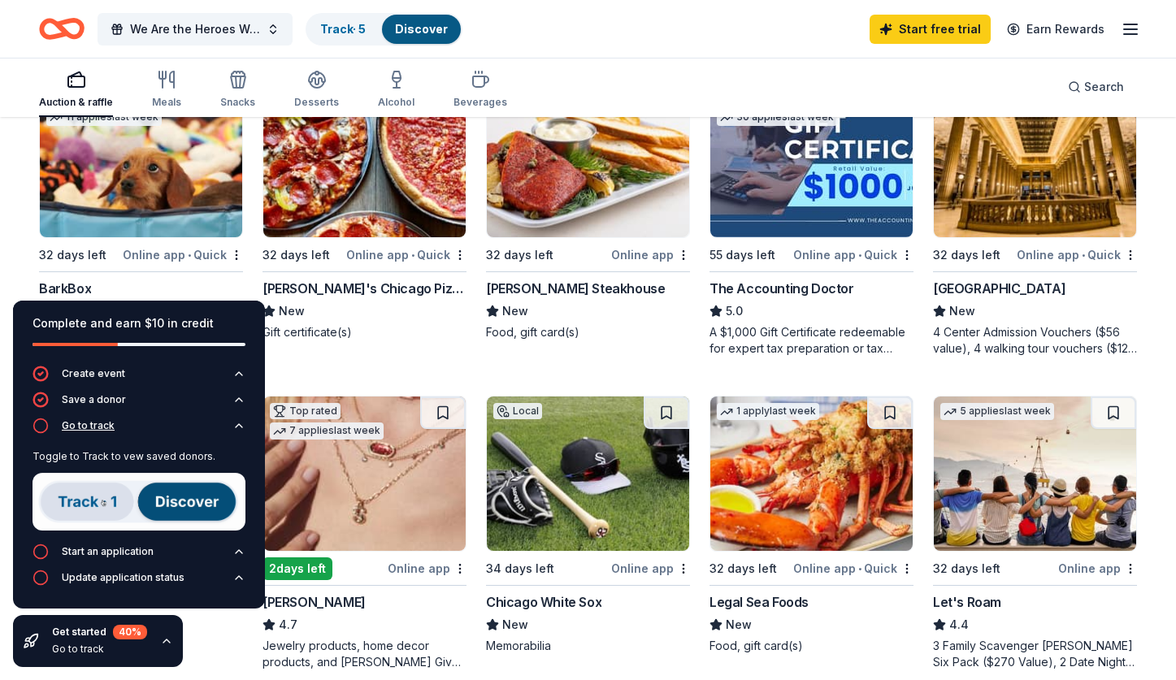
click at [41, 427] on icon "button" at bounding box center [41, 426] width 16 height 16
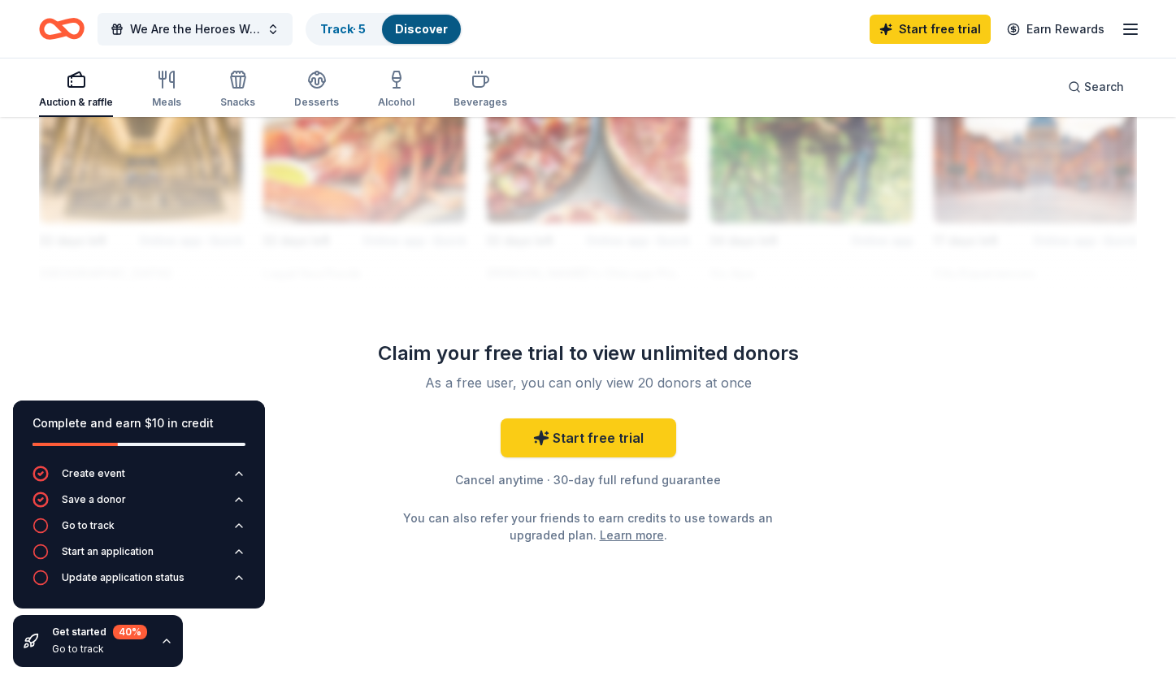
scroll to position [1525, 0]
click at [638, 446] on link "Start free trial" at bounding box center [589, 438] width 176 height 39
click at [952, 37] on link "Start free trial" at bounding box center [930, 29] width 121 height 29
click at [911, 30] on link "Start free trial" at bounding box center [930, 29] width 121 height 29
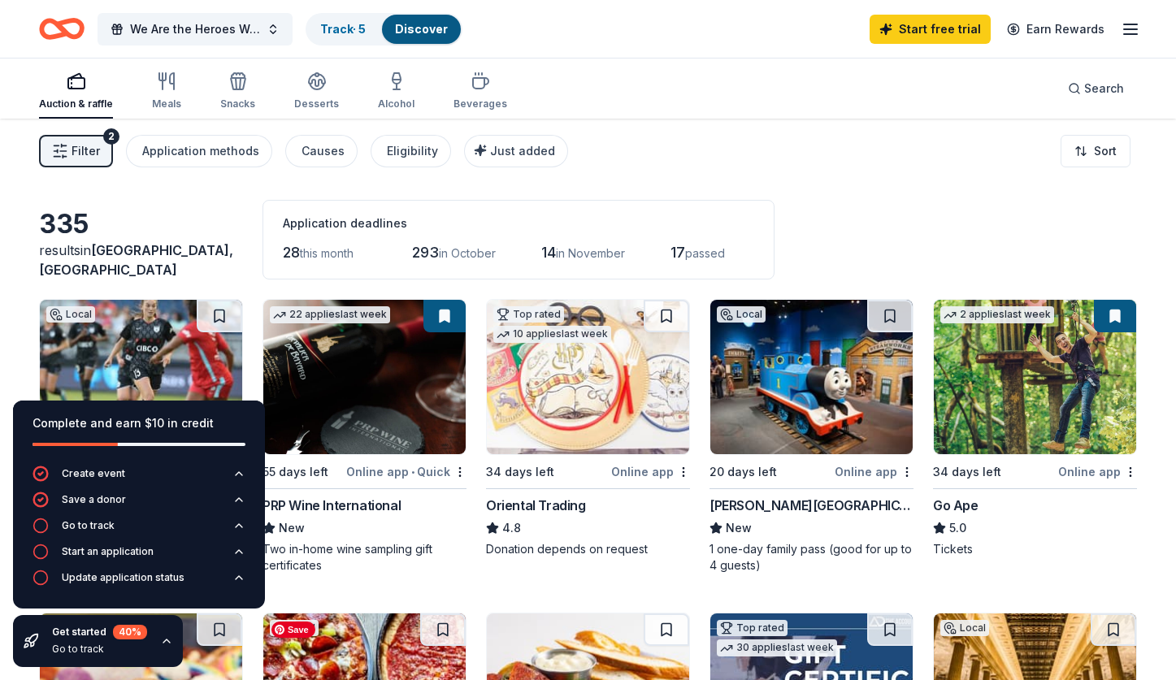
scroll to position [0, 0]
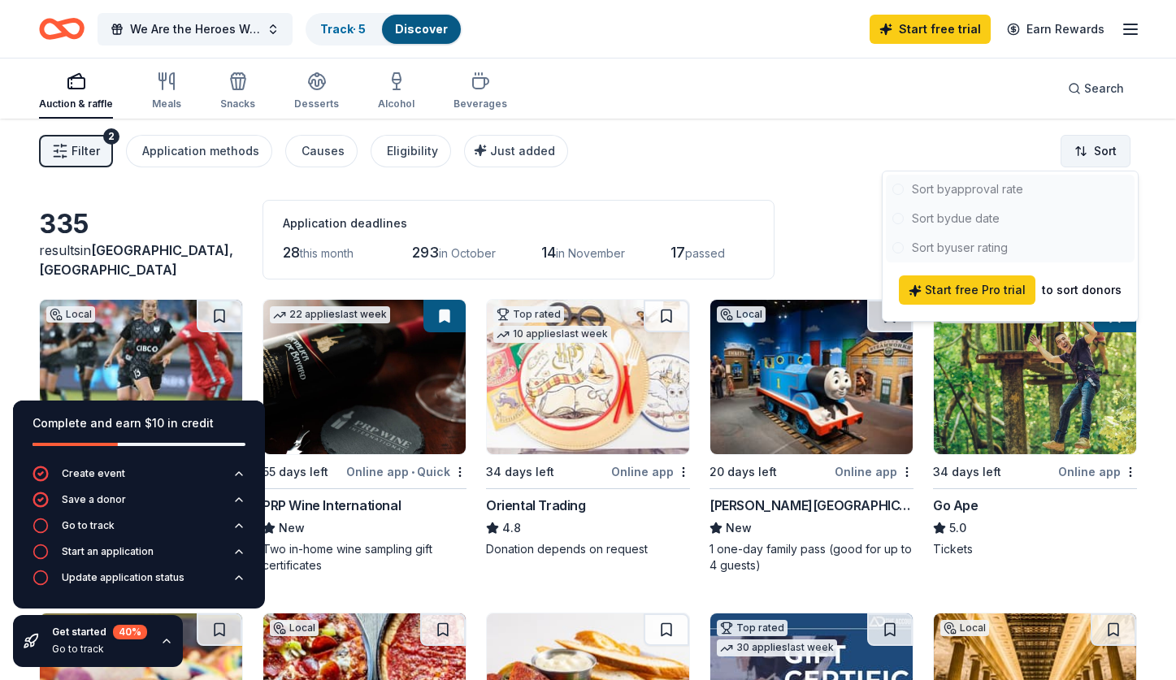
click at [1096, 163] on html "We Are the Heroes We've Been Waiting For Track · 5 Discover Start free trial Ea…" at bounding box center [588, 340] width 1176 height 680
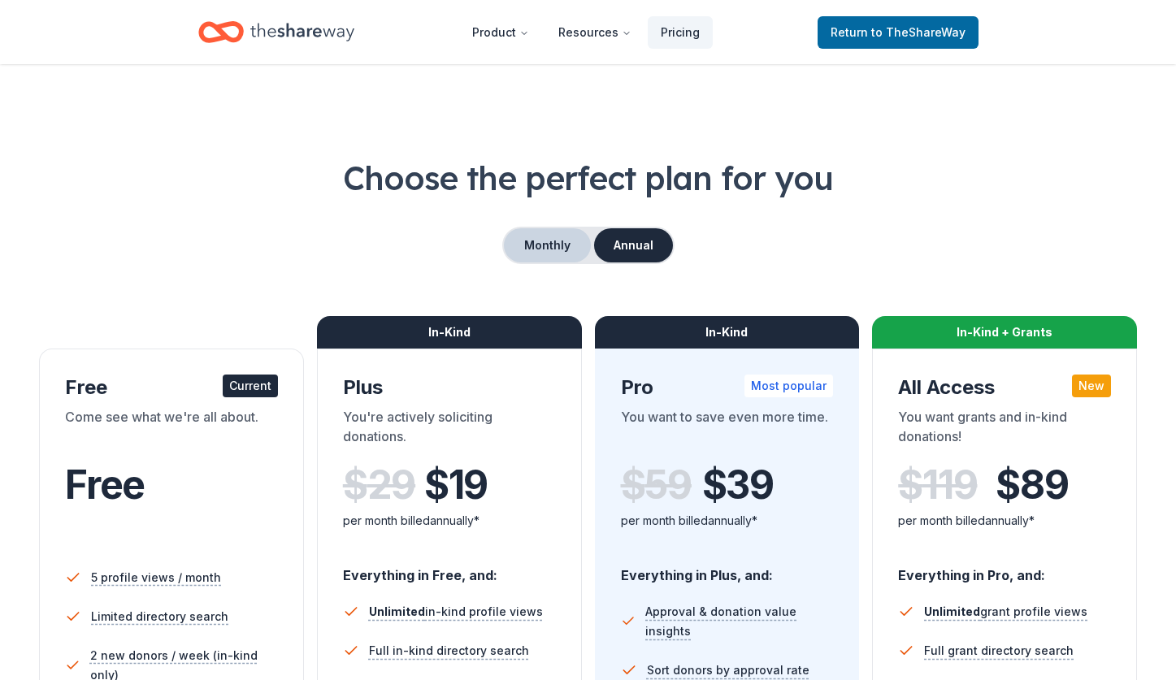
click at [562, 251] on button "Monthly" at bounding box center [547, 245] width 87 height 34
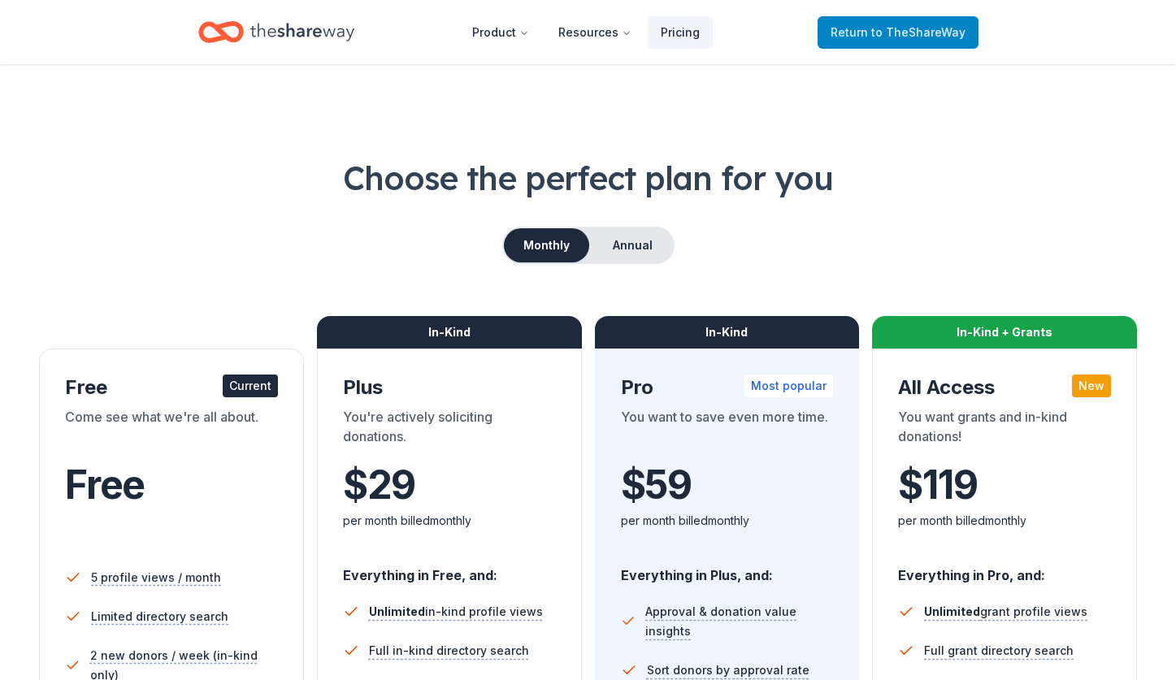
click at [870, 27] on span "Return to TheShareWay" at bounding box center [898, 33] width 135 height 20
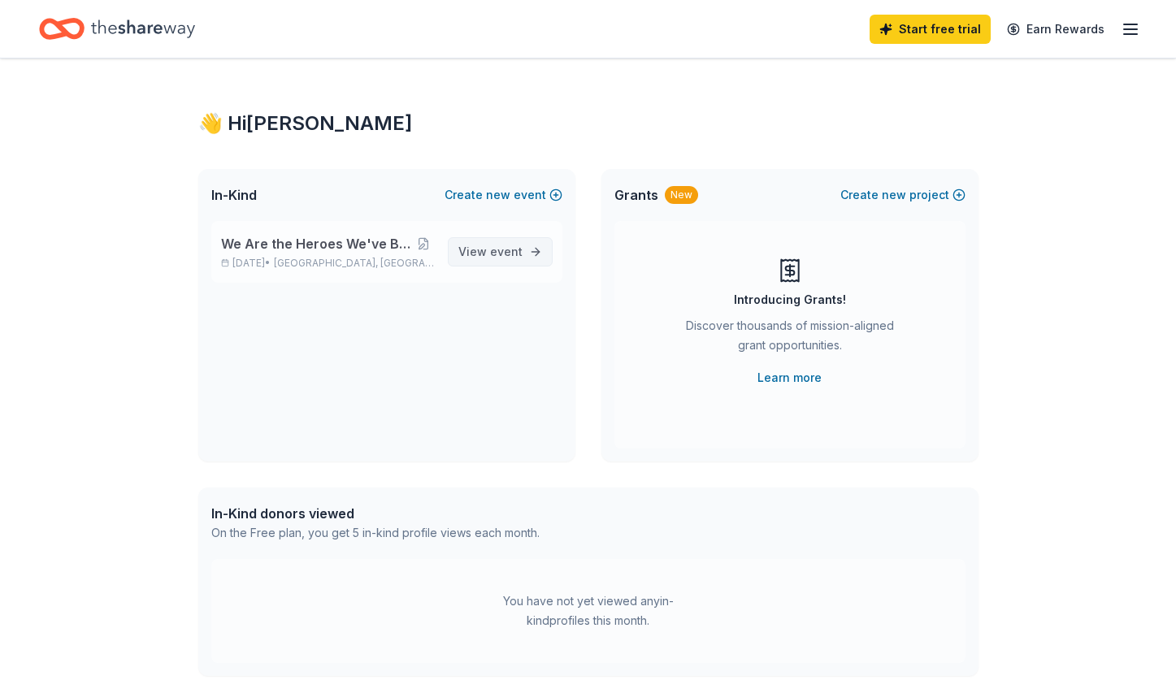
click at [523, 243] on link "View event" at bounding box center [500, 251] width 105 height 29
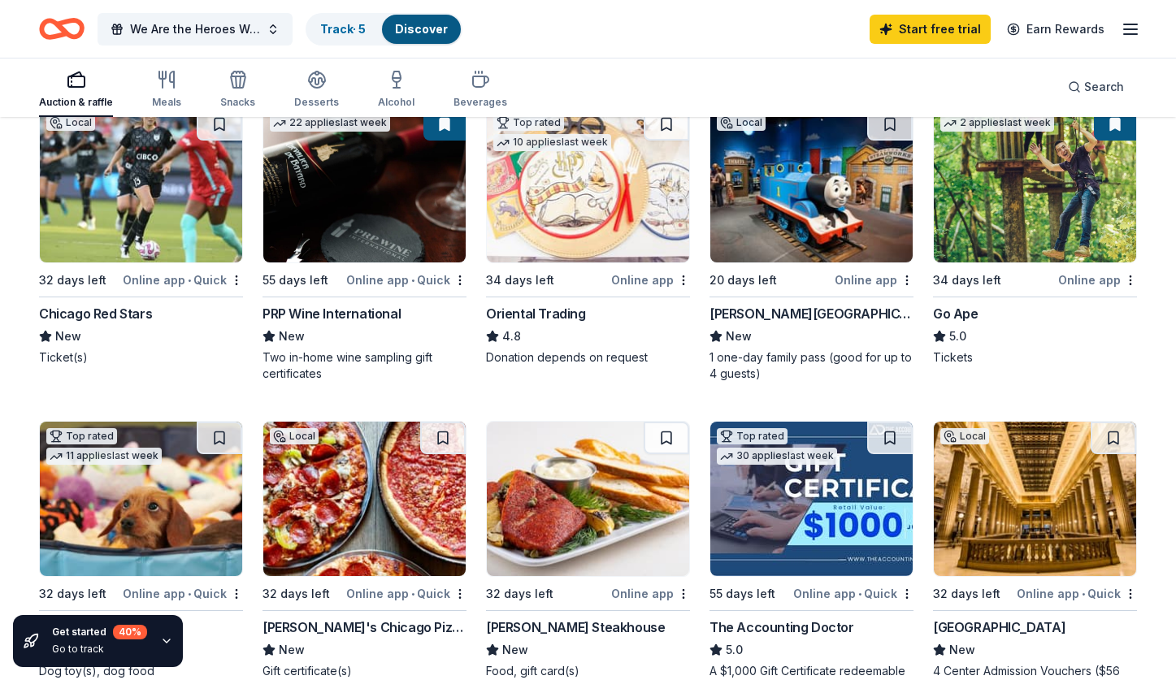
scroll to position [284, 0]
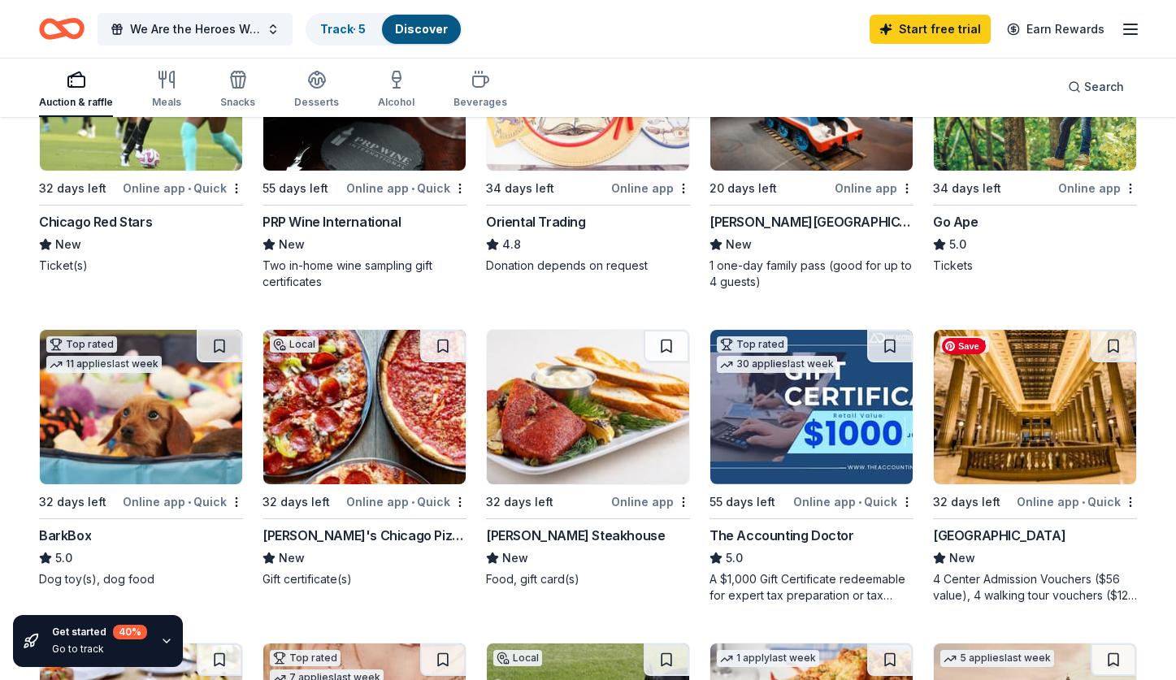
click at [1078, 438] on img at bounding box center [1035, 407] width 202 height 154
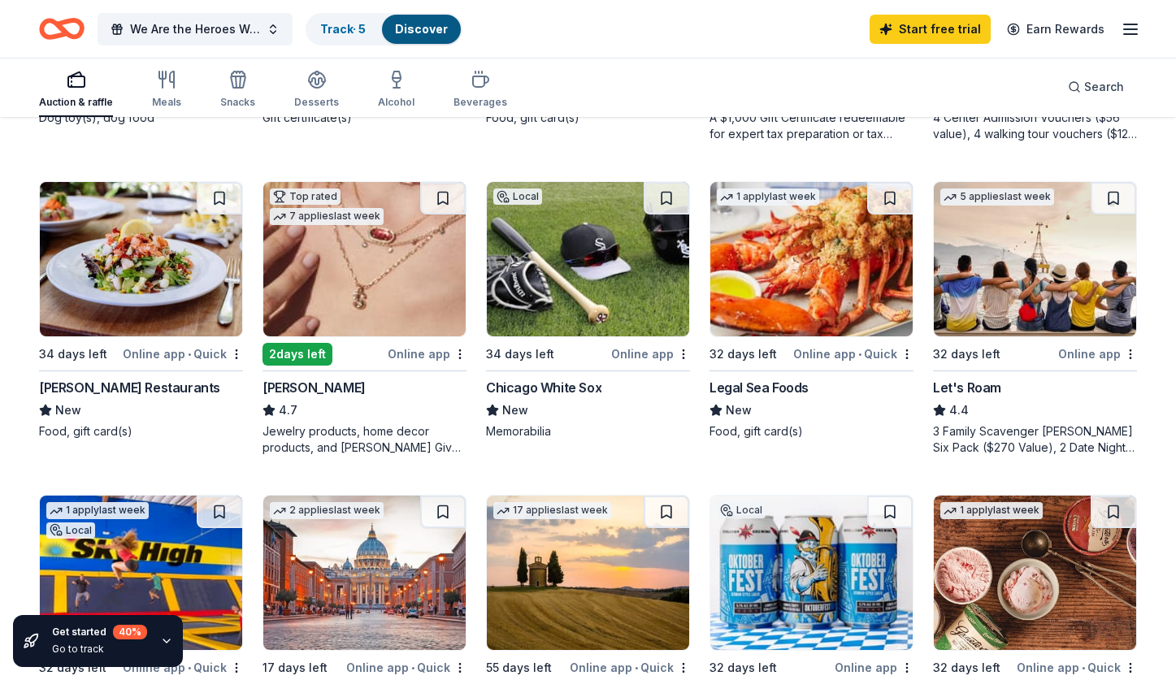
scroll to position [761, 0]
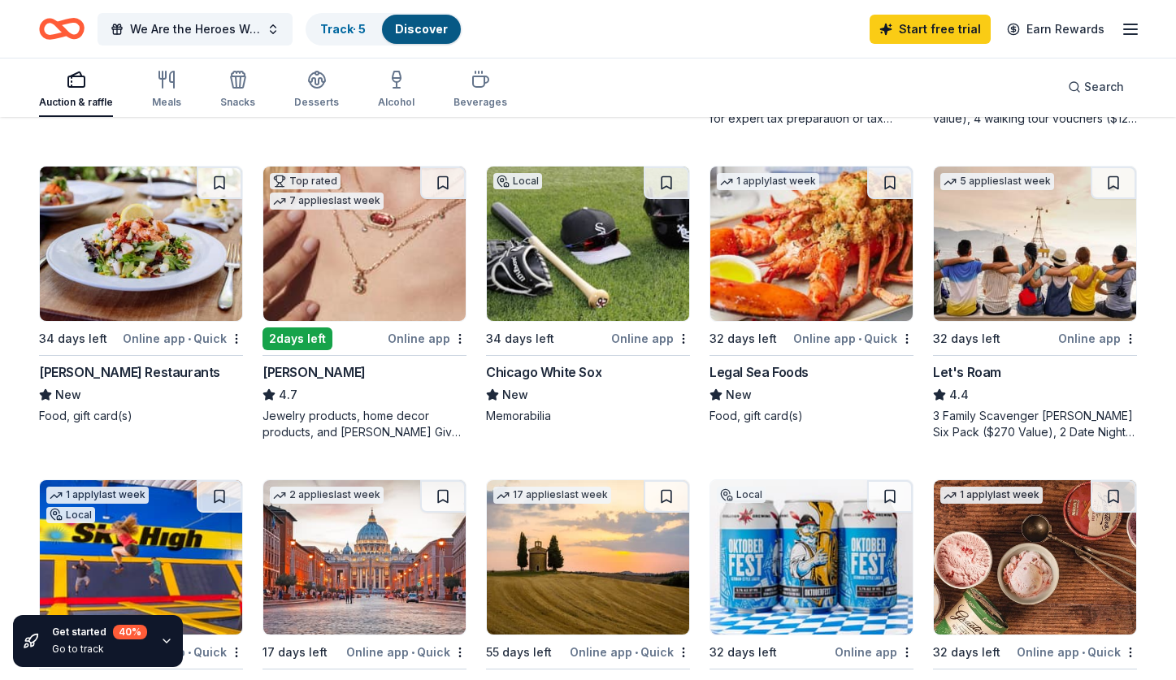
click at [450, 341] on div "Online app" at bounding box center [427, 338] width 79 height 20
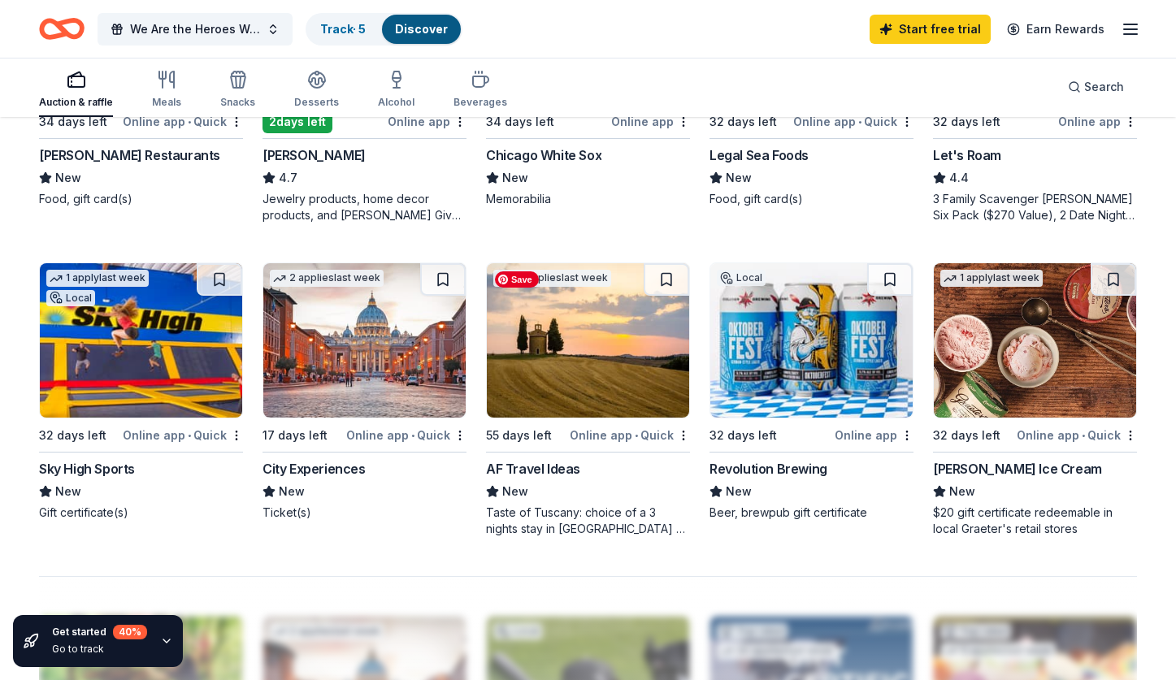
scroll to position [978, 0]
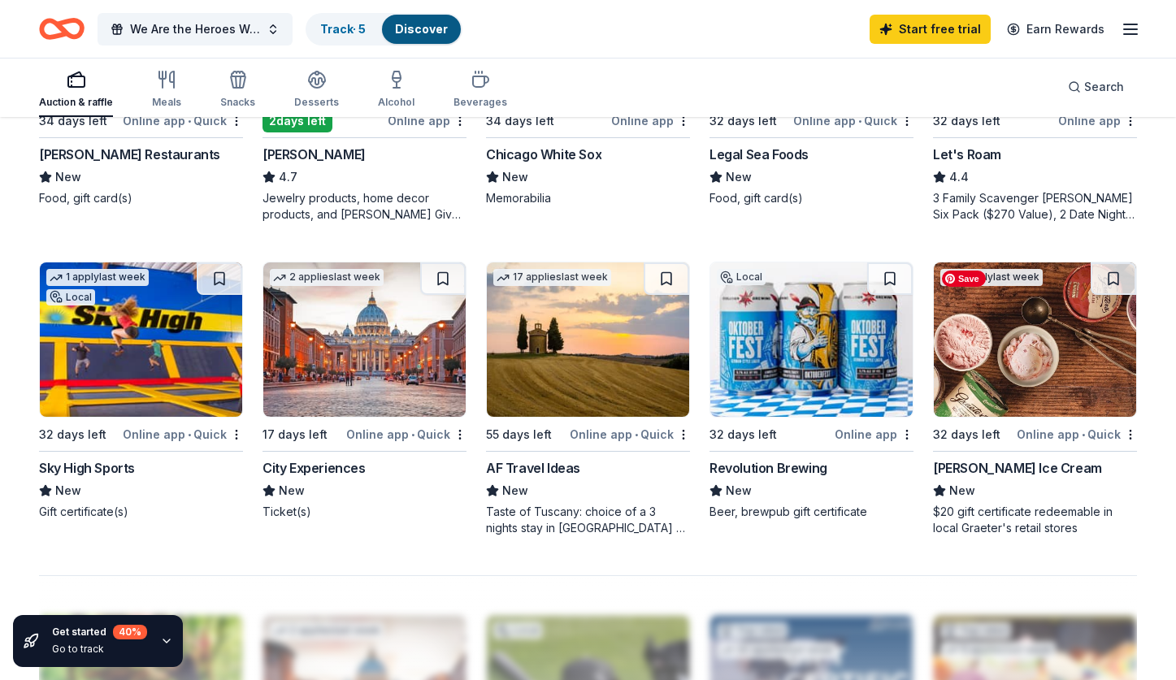
click at [1071, 389] on img at bounding box center [1035, 339] width 202 height 154
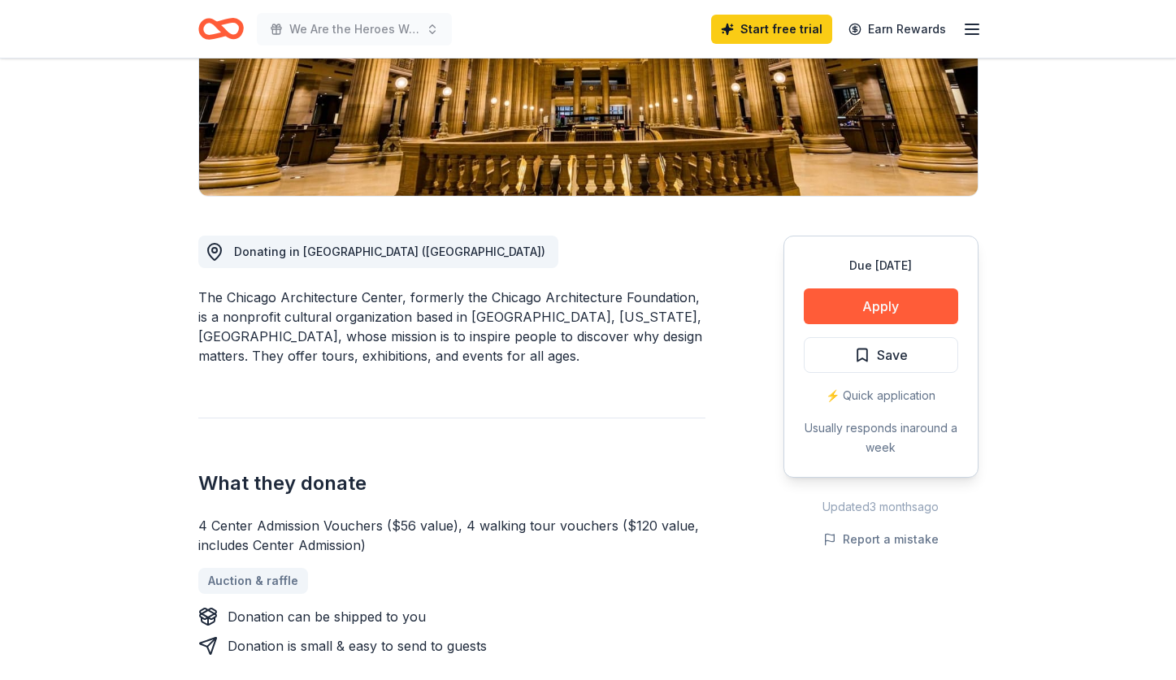
scroll to position [337, 0]
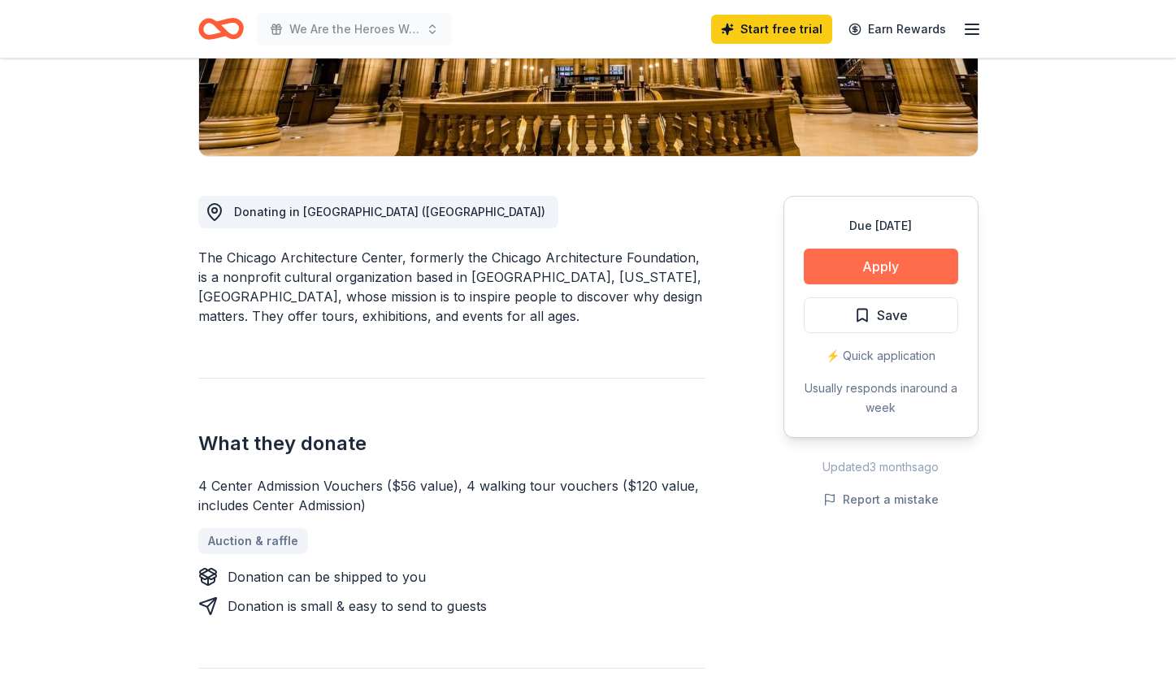
click at [866, 262] on button "Apply" at bounding box center [881, 267] width 154 height 36
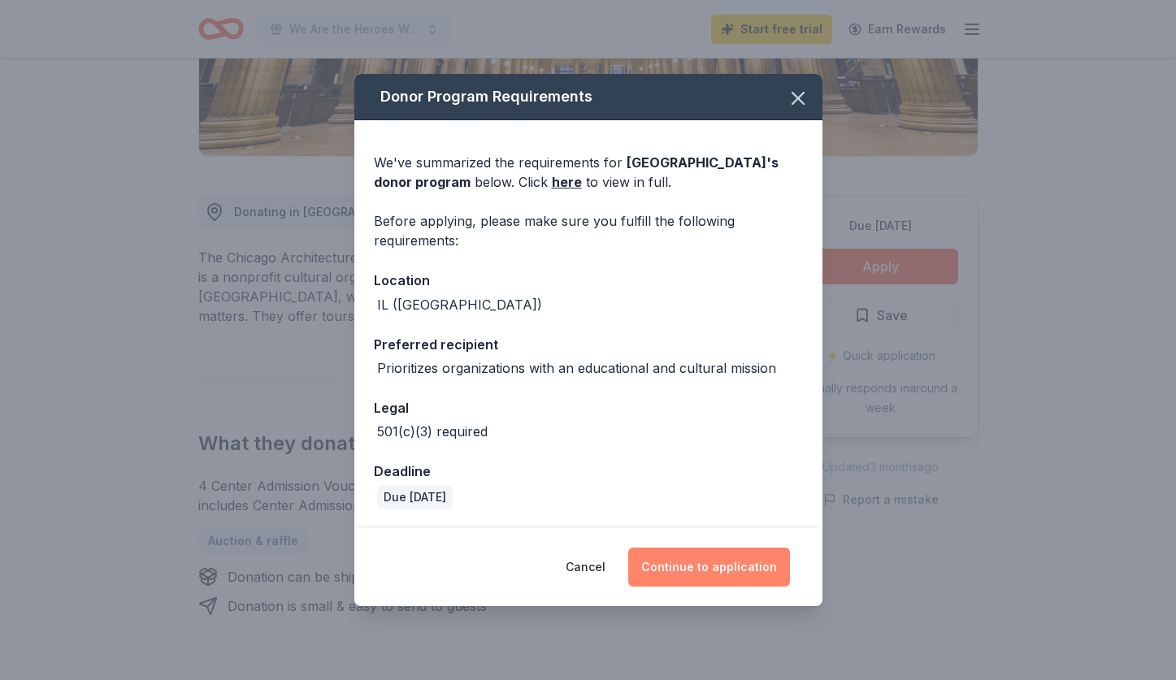
click at [694, 567] on button "Continue to application" at bounding box center [709, 567] width 162 height 39
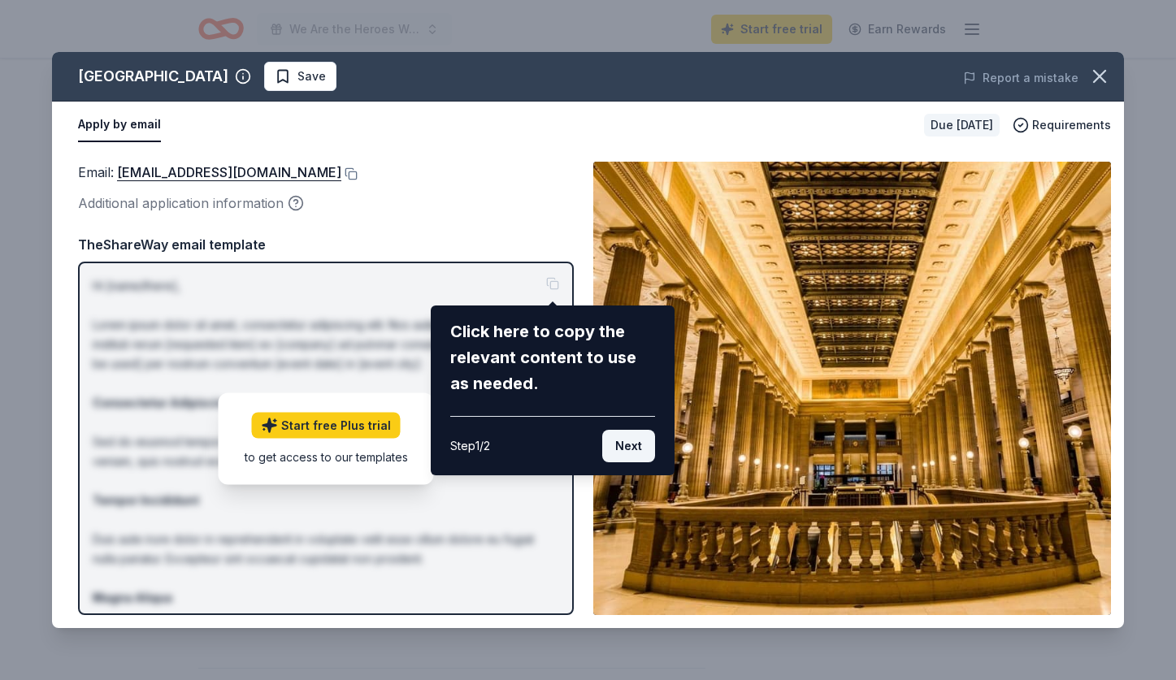
click at [623, 445] on button "Next" at bounding box center [628, 446] width 53 height 33
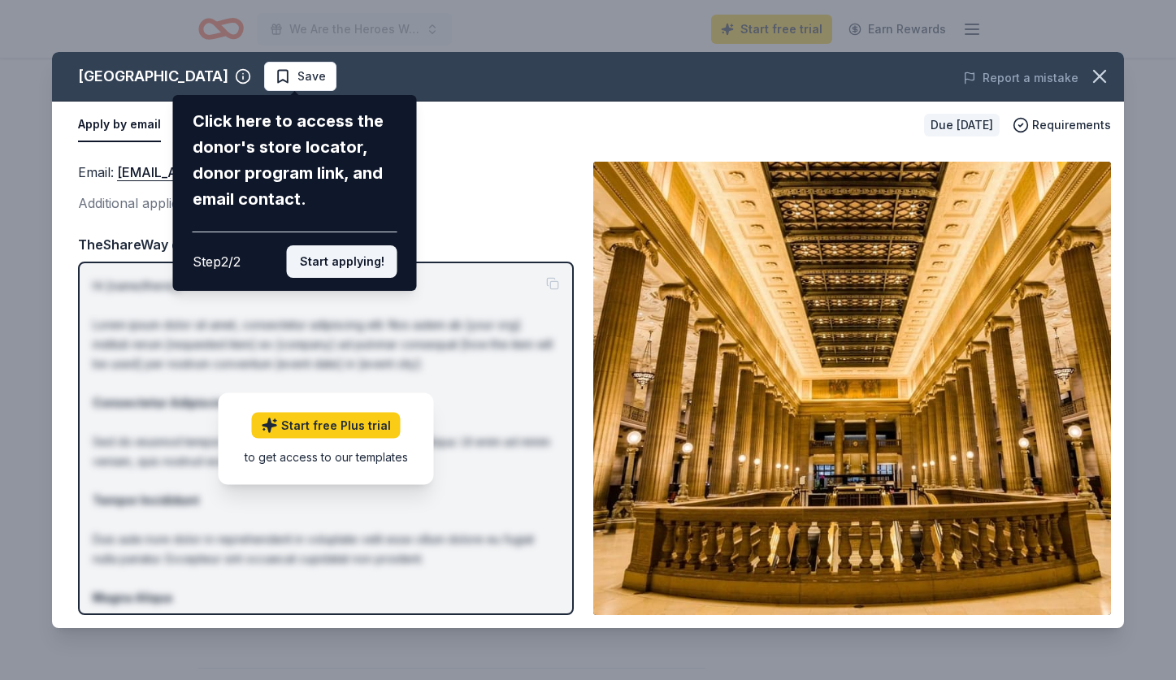
click at [360, 245] on button "Start applying!" at bounding box center [342, 261] width 111 height 33
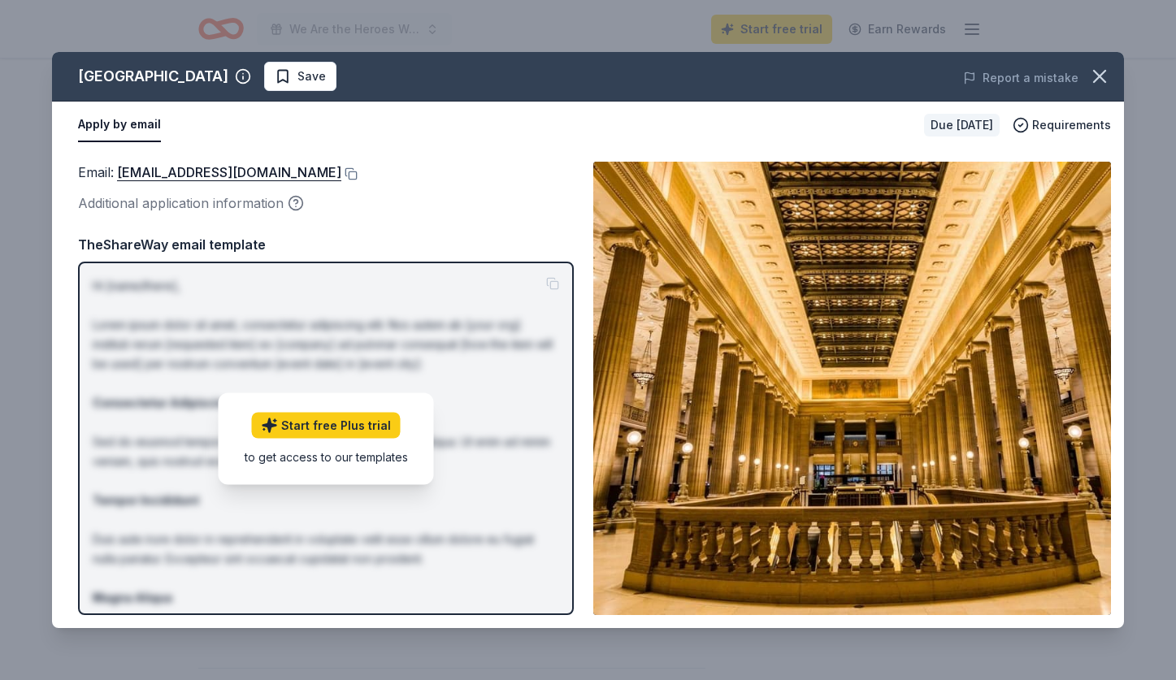
click at [333, 423] on div "Chicago Architecture Center Save Report a mistake Apply by email Due [DATE] Req…" at bounding box center [588, 340] width 1072 height 576
click at [492, 150] on div "Chicago Architecture Center Save Report a mistake Apply by email Due [DATE] Req…" at bounding box center [588, 340] width 1072 height 576
click at [115, 132] on div "Chicago Architecture Center Save Report a mistake Apply by email Due [DATE] Req…" at bounding box center [588, 340] width 1072 height 576
drag, startPoint x: 341, startPoint y: 173, endPoint x: 204, endPoint y: 175, distance: 137.4
click at [204, 175] on div "Email : [EMAIL_ADDRESS][DOMAIN_NAME]" at bounding box center [326, 172] width 496 height 21
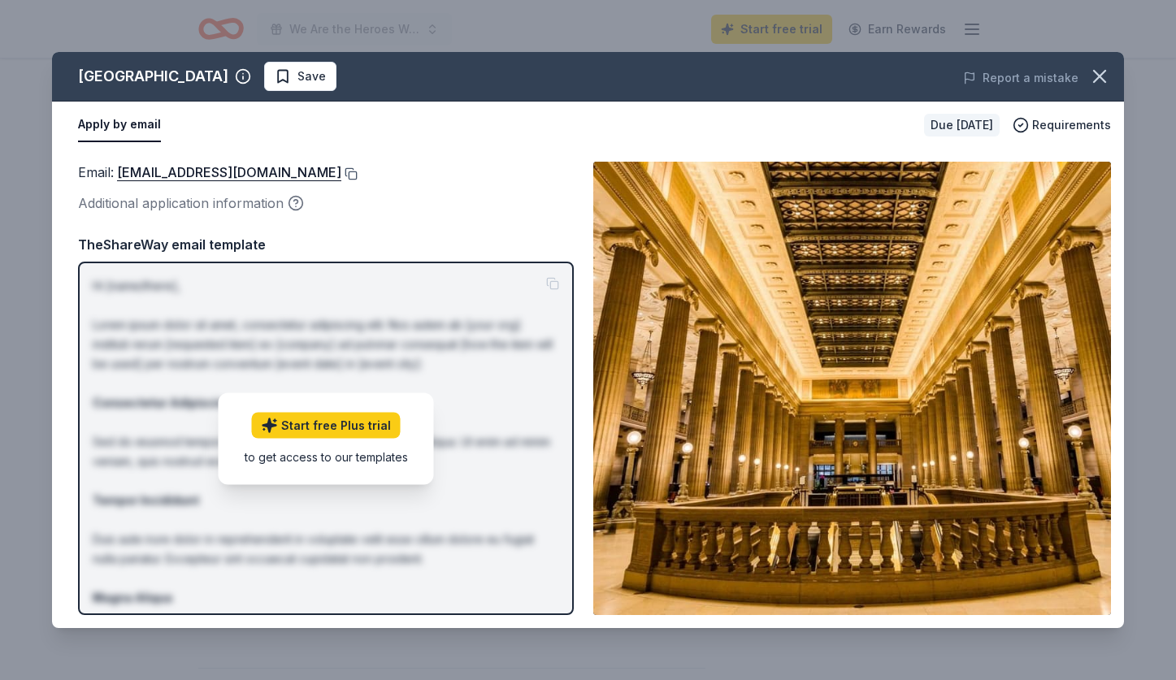
click at [349, 172] on button at bounding box center [349, 173] width 16 height 13
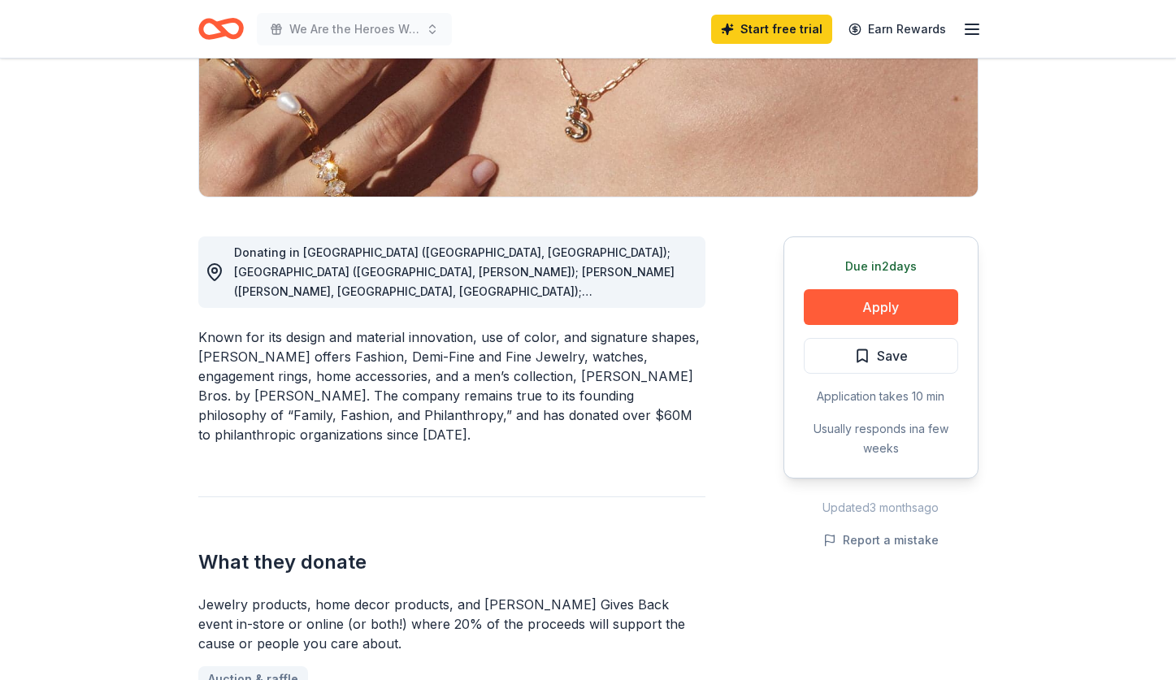
scroll to position [365, 0]
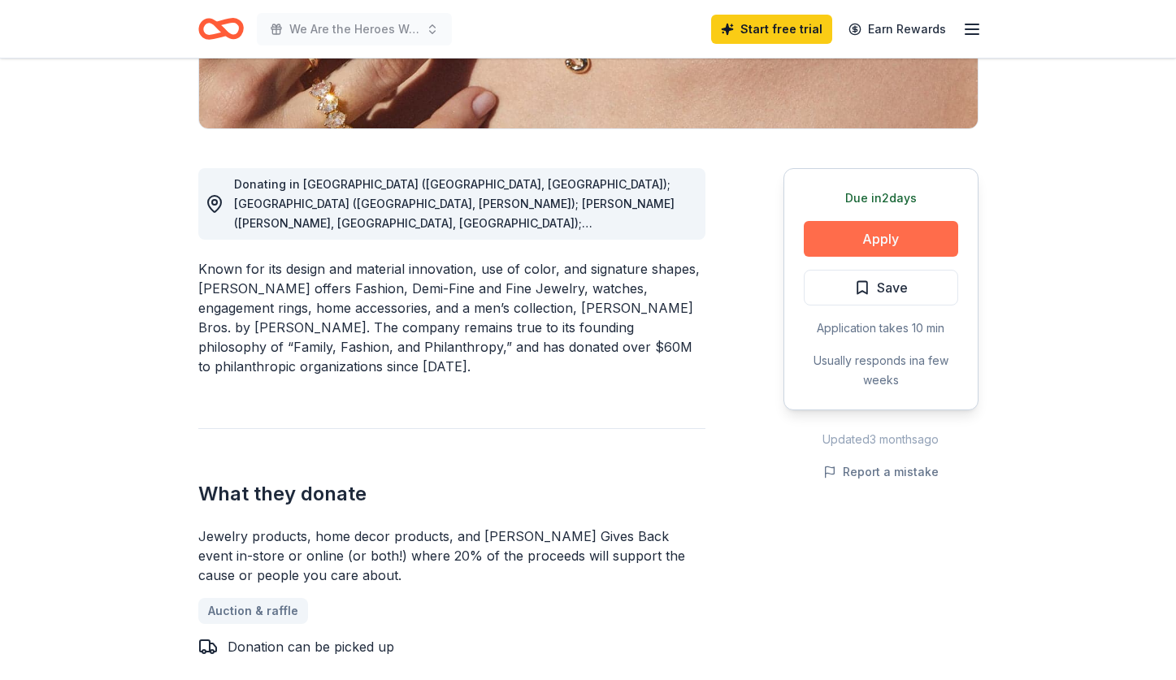
click at [844, 242] on button "Apply" at bounding box center [881, 239] width 154 height 36
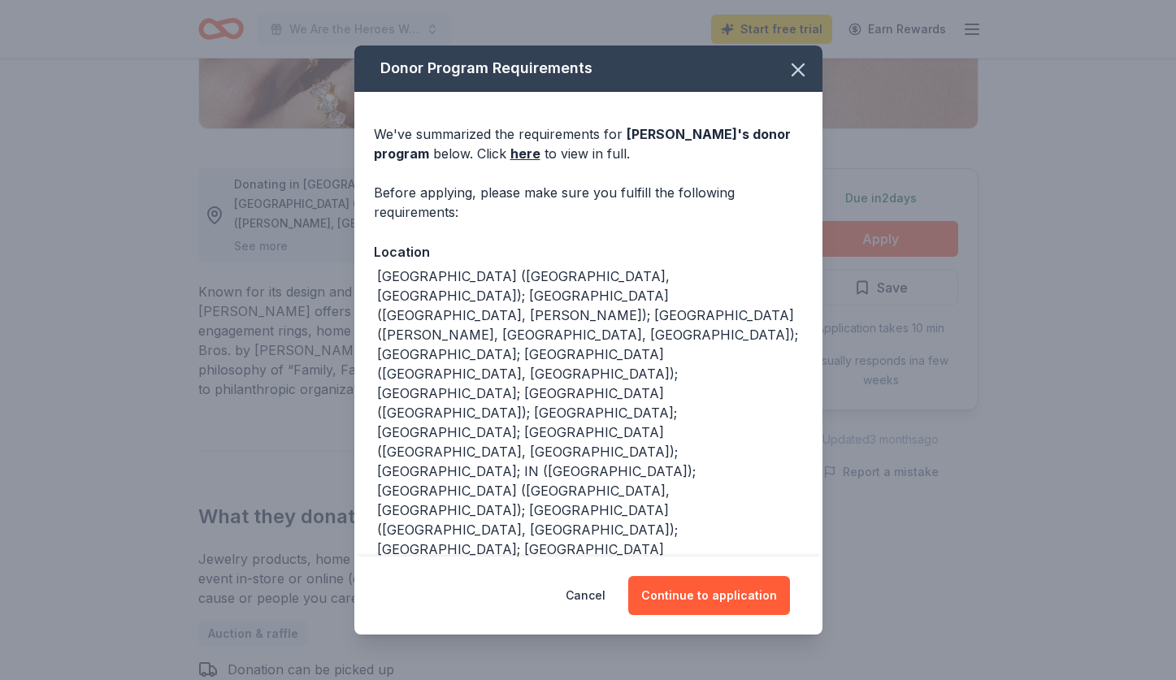
scroll to position [0, 0]
click at [513, 154] on link "here" at bounding box center [525, 154] width 30 height 20
click at [798, 78] on icon "button" at bounding box center [798, 70] width 23 height 23
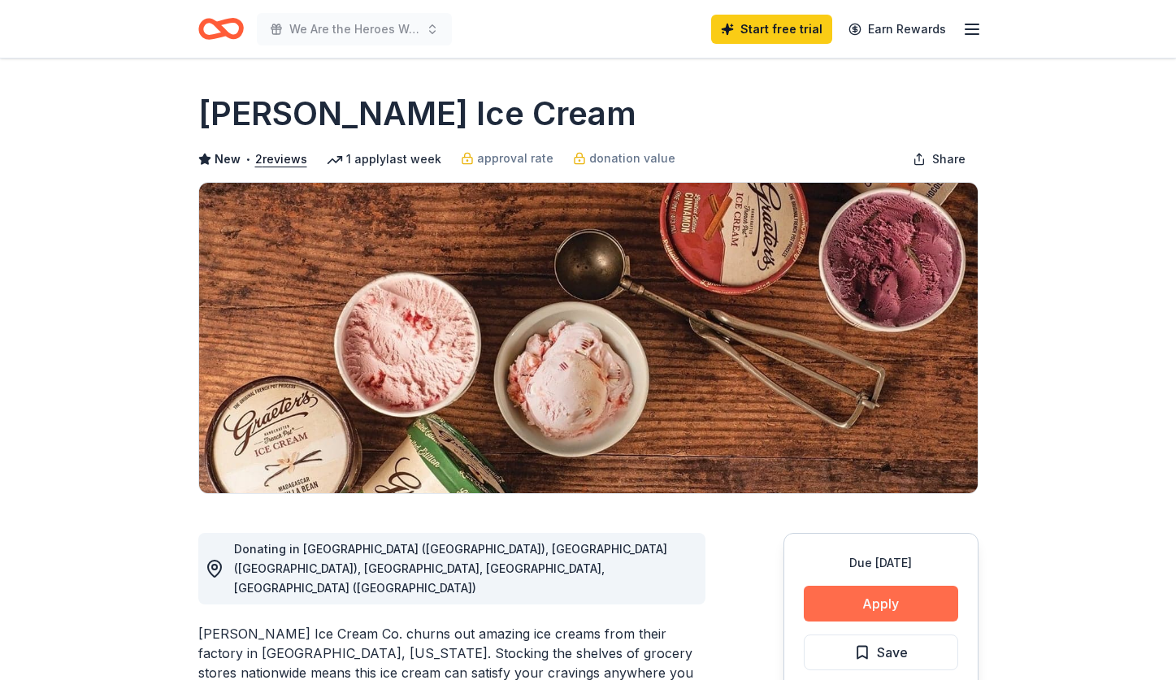
click at [883, 604] on button "Apply" at bounding box center [881, 604] width 154 height 36
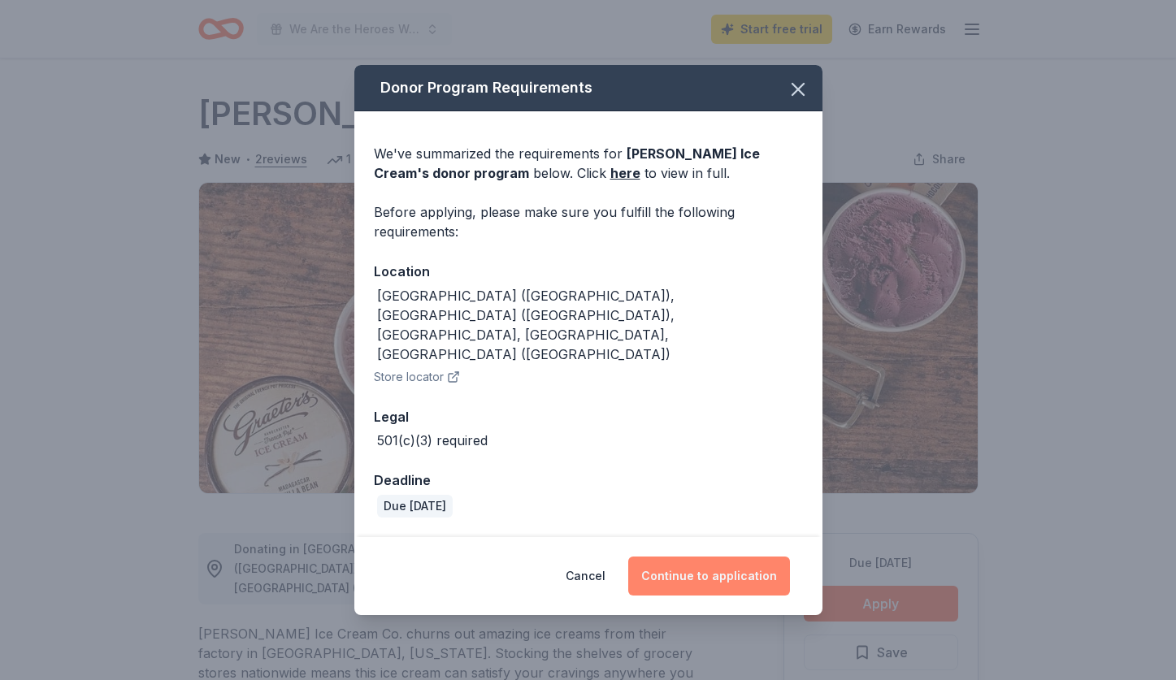
click at [697, 557] on button "Continue to application" at bounding box center [709, 576] width 162 height 39
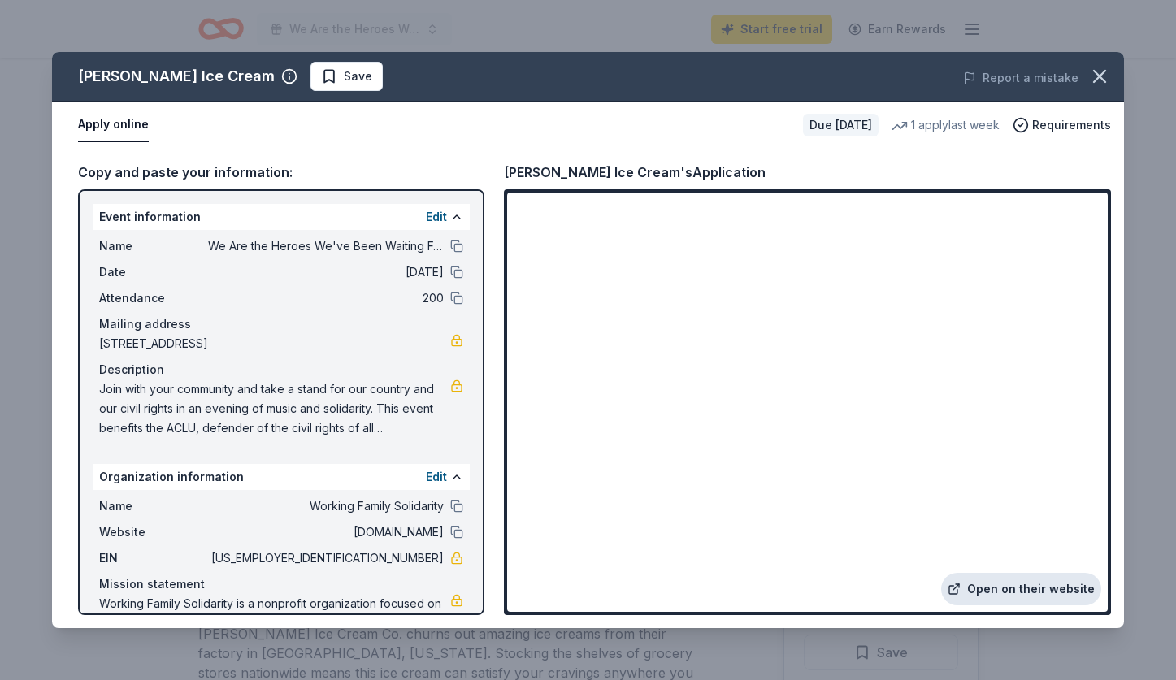
click at [974, 592] on link "Open on their website" at bounding box center [1021, 589] width 160 height 33
